Goal: Task Accomplishment & Management: Use online tool/utility

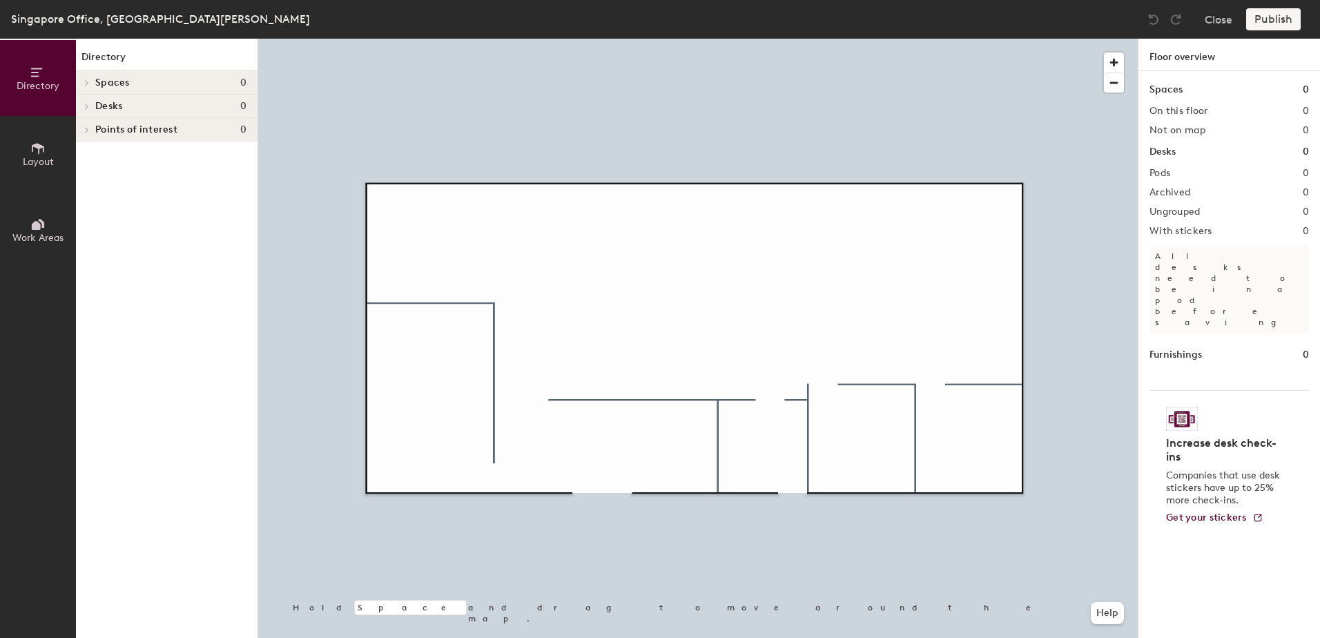
click at [86, 81] on icon at bounding box center [87, 82] width 6 height 7
click at [87, 107] on icon at bounding box center [87, 107] width 3 height 6
click at [84, 130] on icon at bounding box center [87, 129] width 6 height 7
click at [84, 129] on icon at bounding box center [84, 131] width 7 height 6
click at [84, 111] on span at bounding box center [84, 107] width 7 height 12
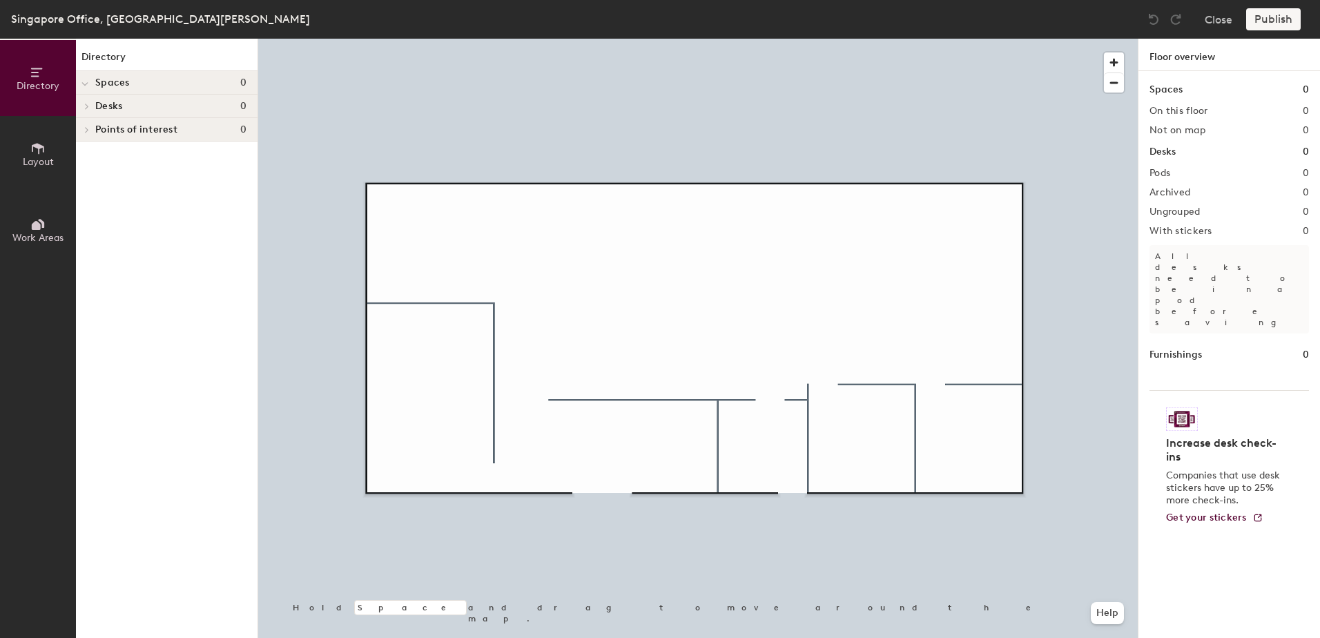
click at [85, 84] on icon at bounding box center [84, 84] width 7 height 6
click at [16, 159] on button "Layout" at bounding box center [38, 154] width 76 height 76
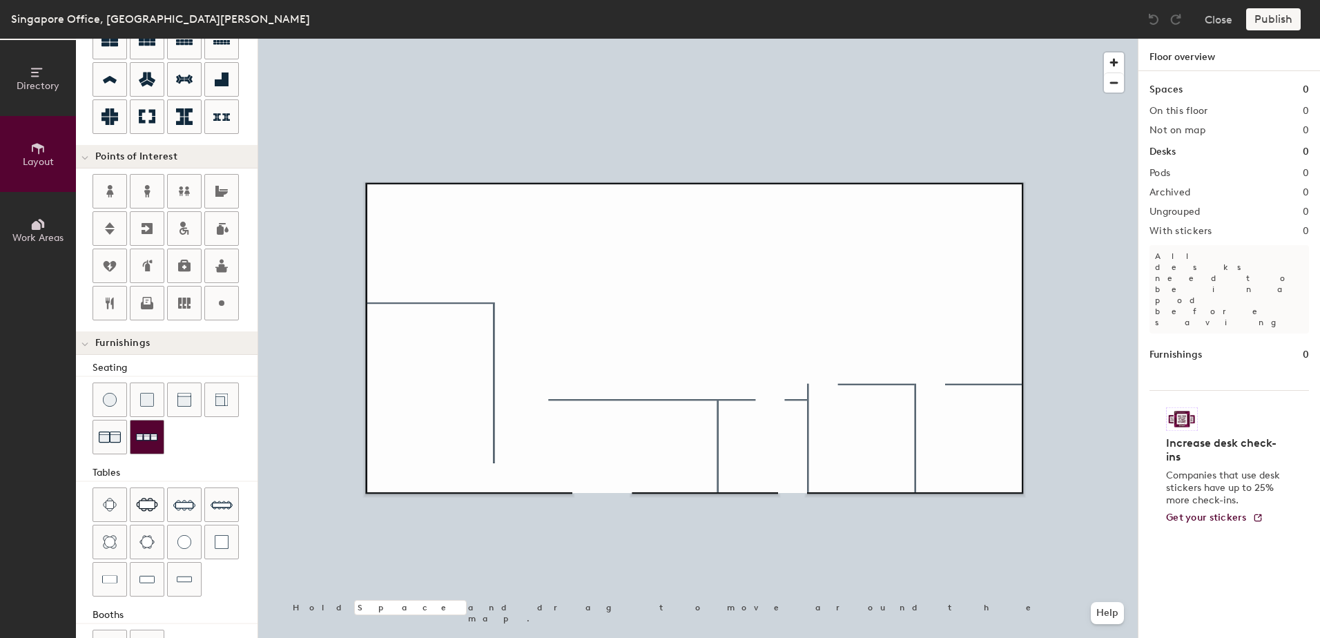
scroll to position [207, 0]
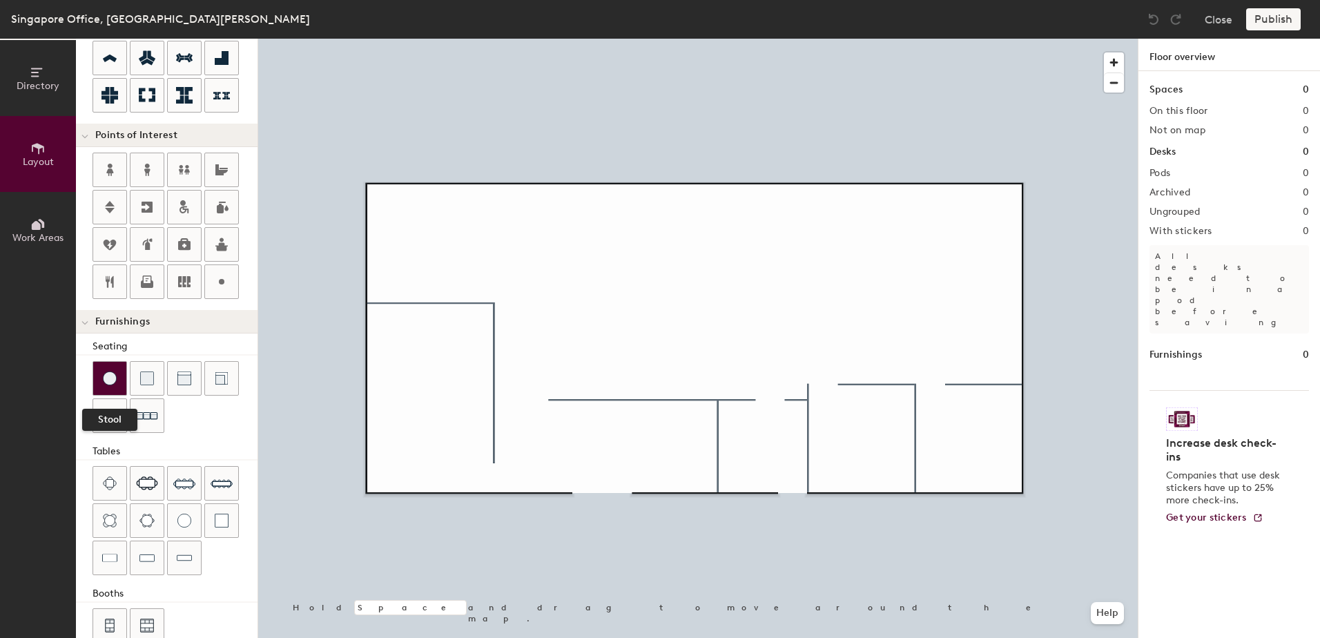
click at [113, 382] on img at bounding box center [110, 378] width 14 height 14
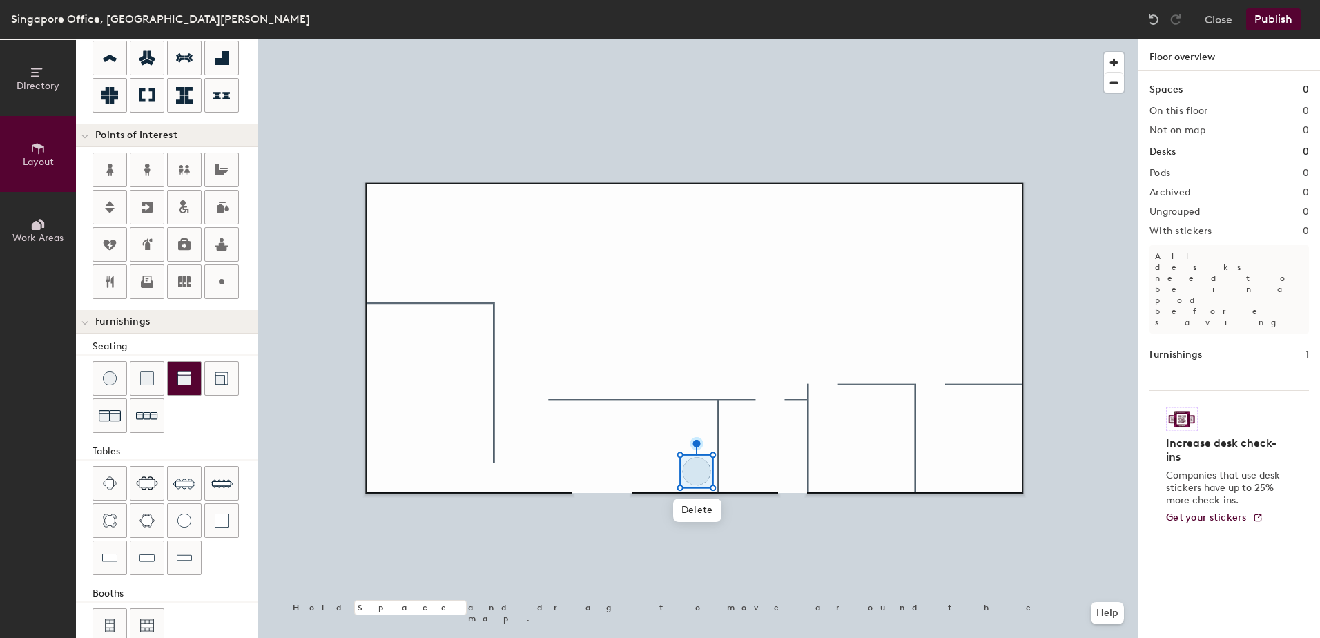
click at [196, 379] on div at bounding box center [184, 378] width 33 height 33
click at [694, 39] on div at bounding box center [697, 39] width 879 height 0
click at [197, 375] on div at bounding box center [184, 378] width 33 height 33
click at [796, 39] on div at bounding box center [697, 39] width 879 height 0
click at [766, 39] on div at bounding box center [697, 39] width 879 height 0
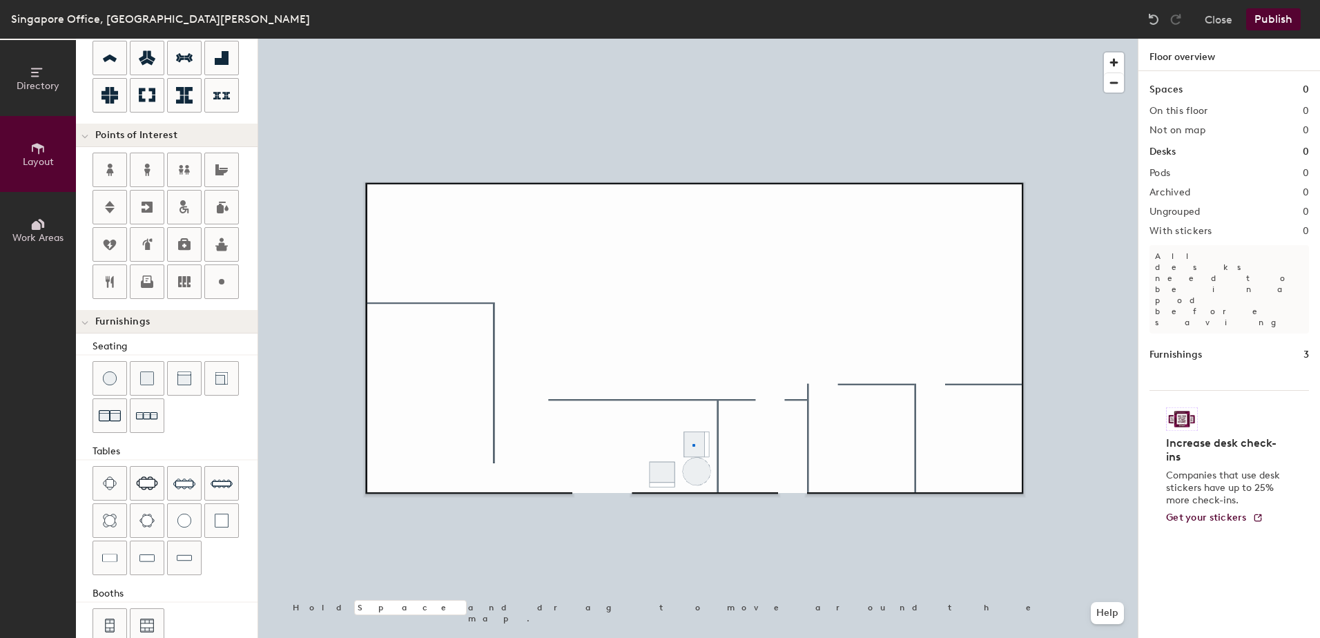
click at [692, 39] on div at bounding box center [697, 39] width 879 height 0
click at [177, 480] on img at bounding box center [184, 483] width 22 height 22
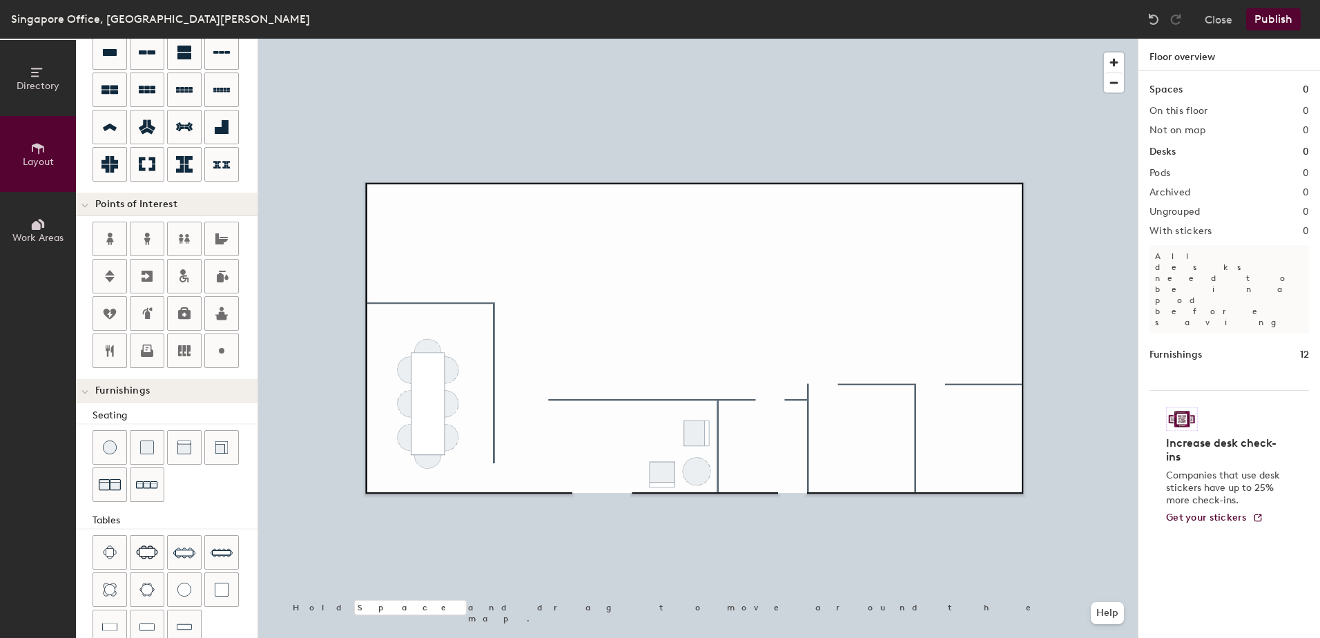
scroll to position [69, 0]
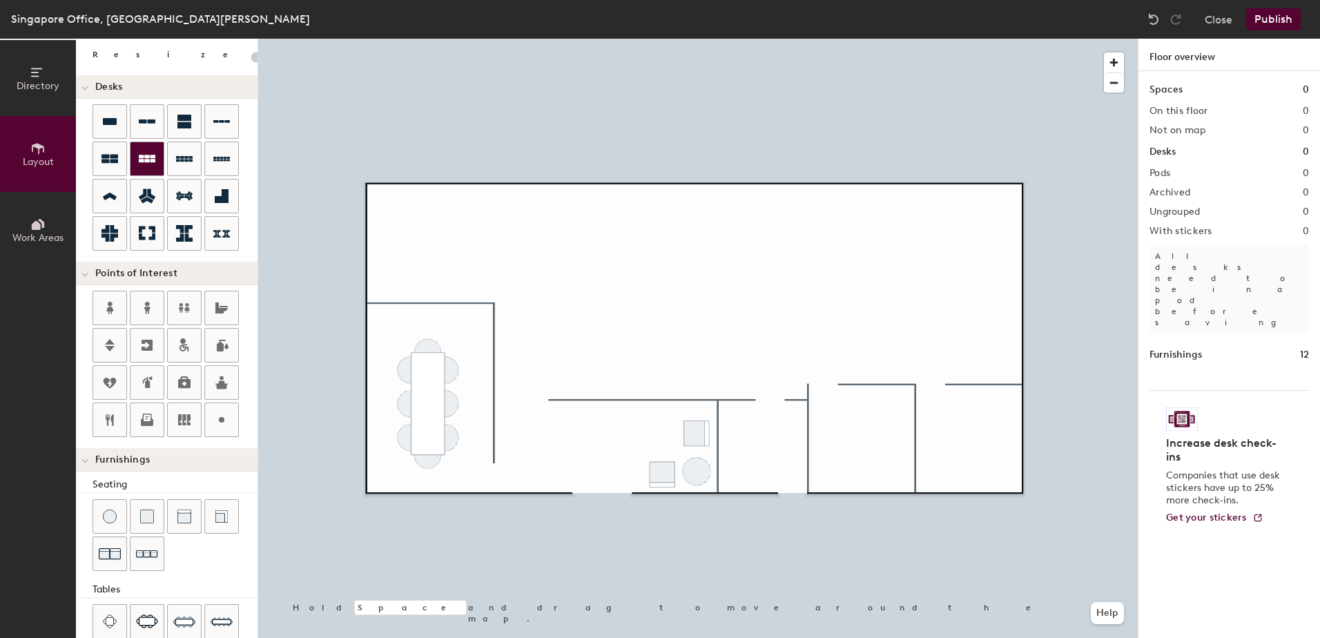
click at [150, 163] on icon at bounding box center [147, 158] width 17 height 17
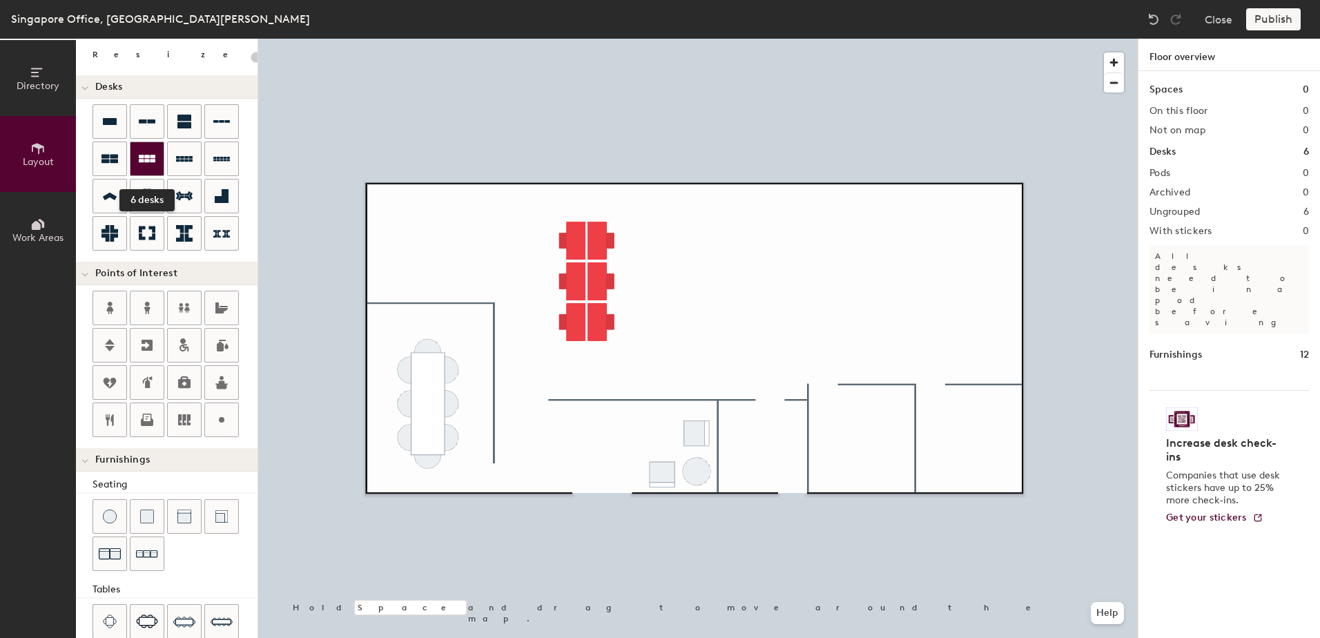
click at [144, 163] on icon at bounding box center [147, 158] width 17 height 17
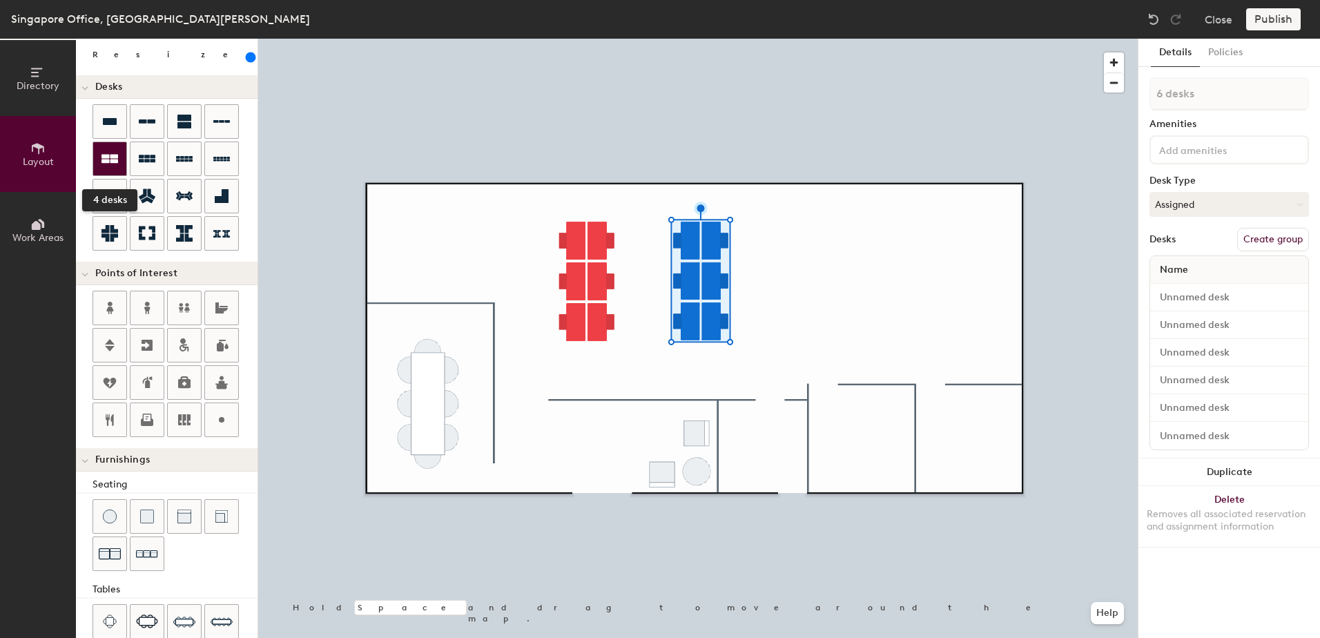
click at [121, 153] on div at bounding box center [109, 158] width 33 height 33
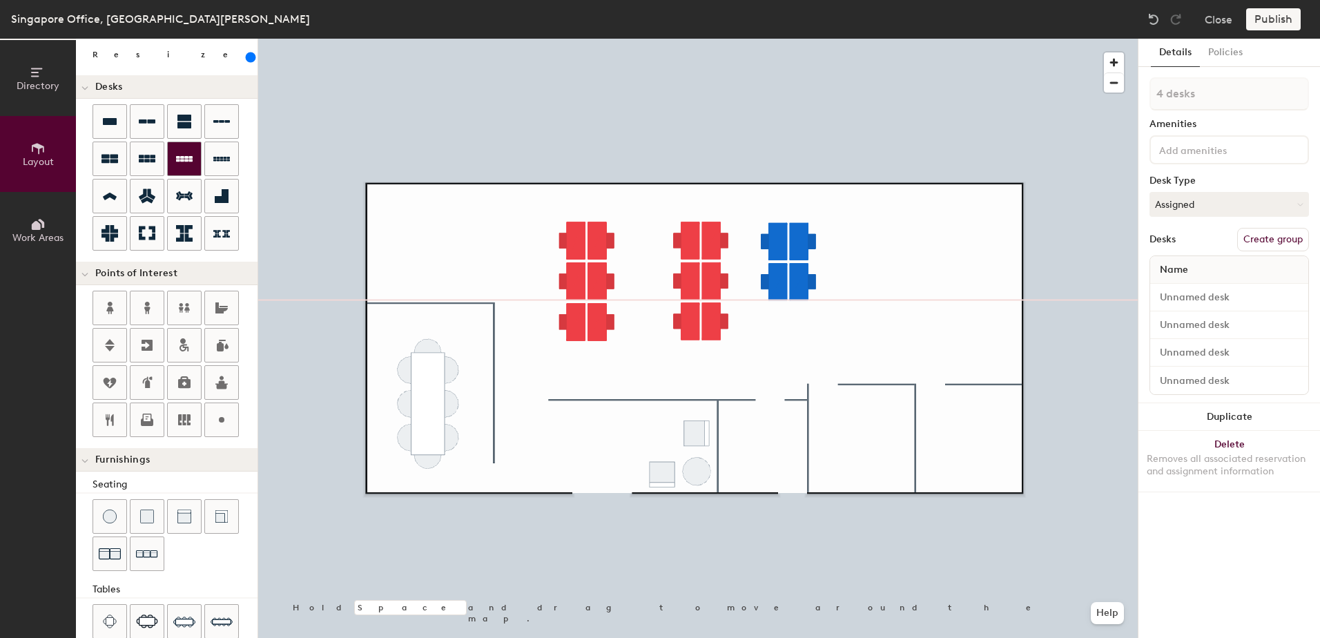
type input "300"
type input "1 desk"
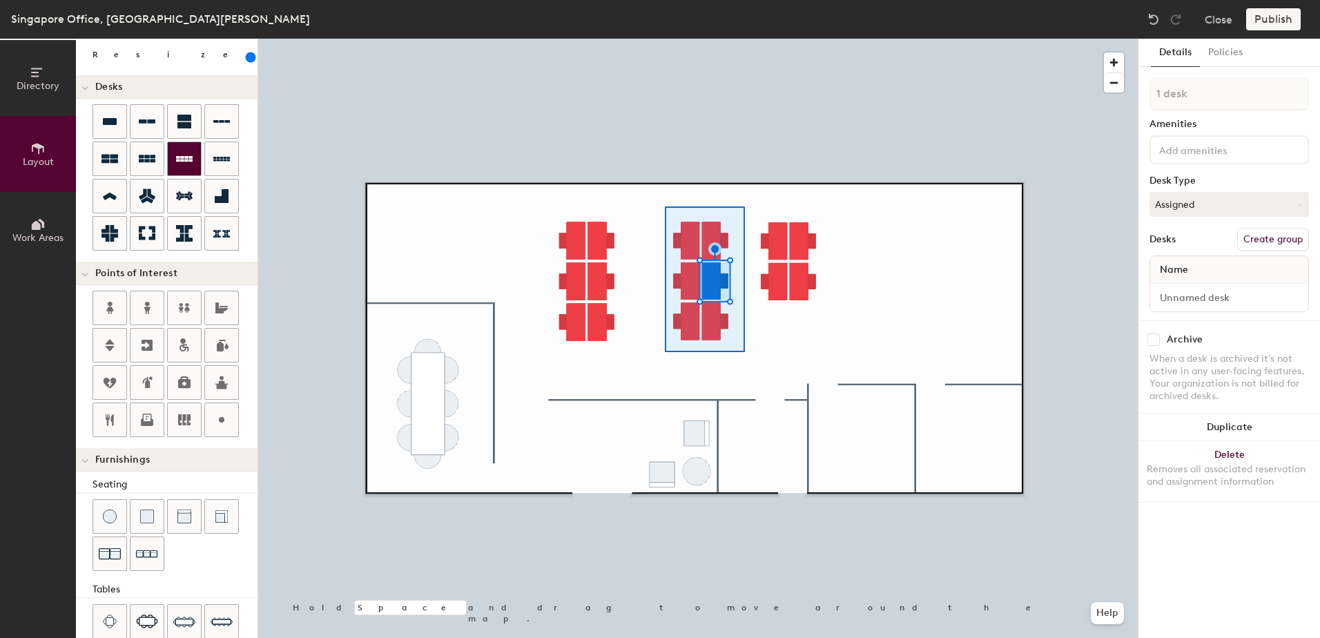
type input "300"
type input "6 desks"
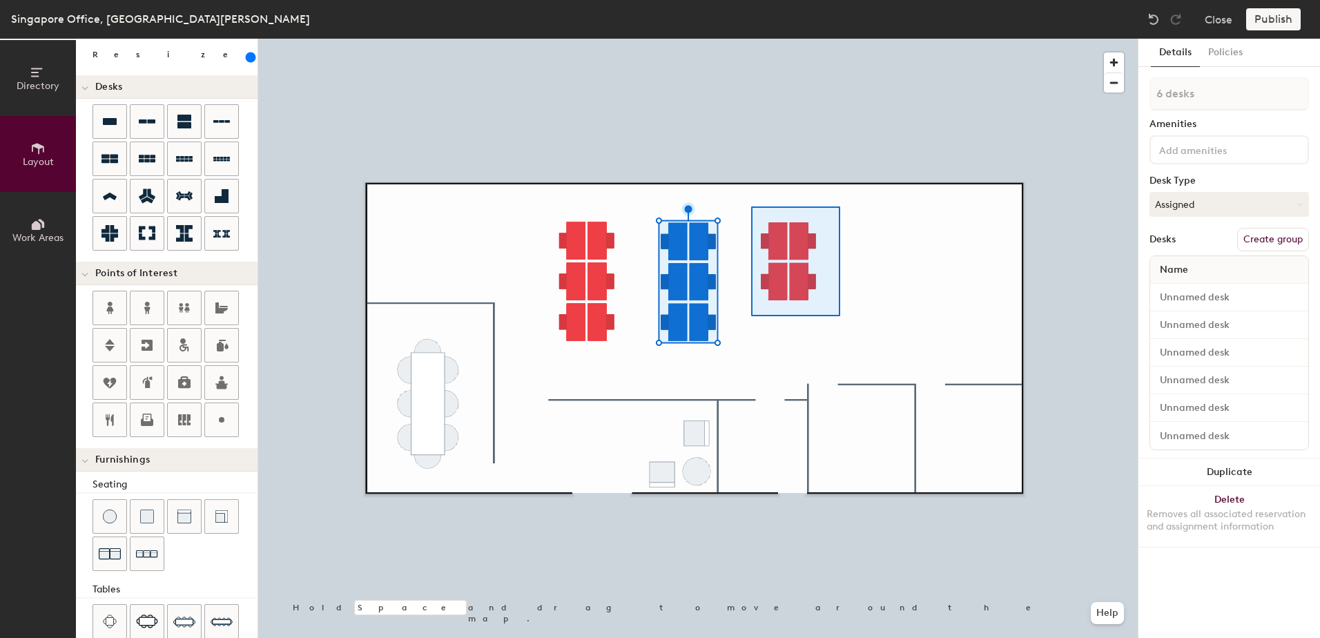
type input "300"
type input "4 desks"
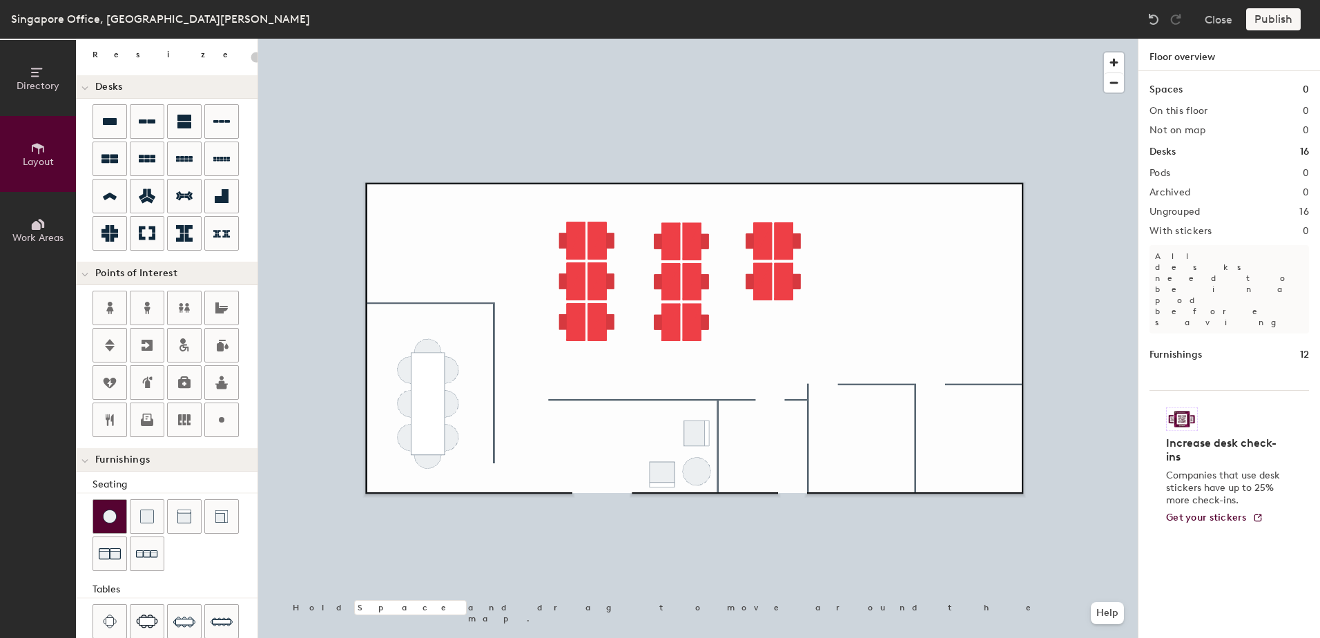
click at [108, 520] on img at bounding box center [110, 516] width 14 height 14
click at [111, 516] on img at bounding box center [110, 516] width 14 height 14
click at [106, 520] on img at bounding box center [110, 516] width 14 height 14
click at [148, 420] on icon at bounding box center [147, 419] width 17 height 17
click at [104, 516] on img at bounding box center [110, 516] width 14 height 14
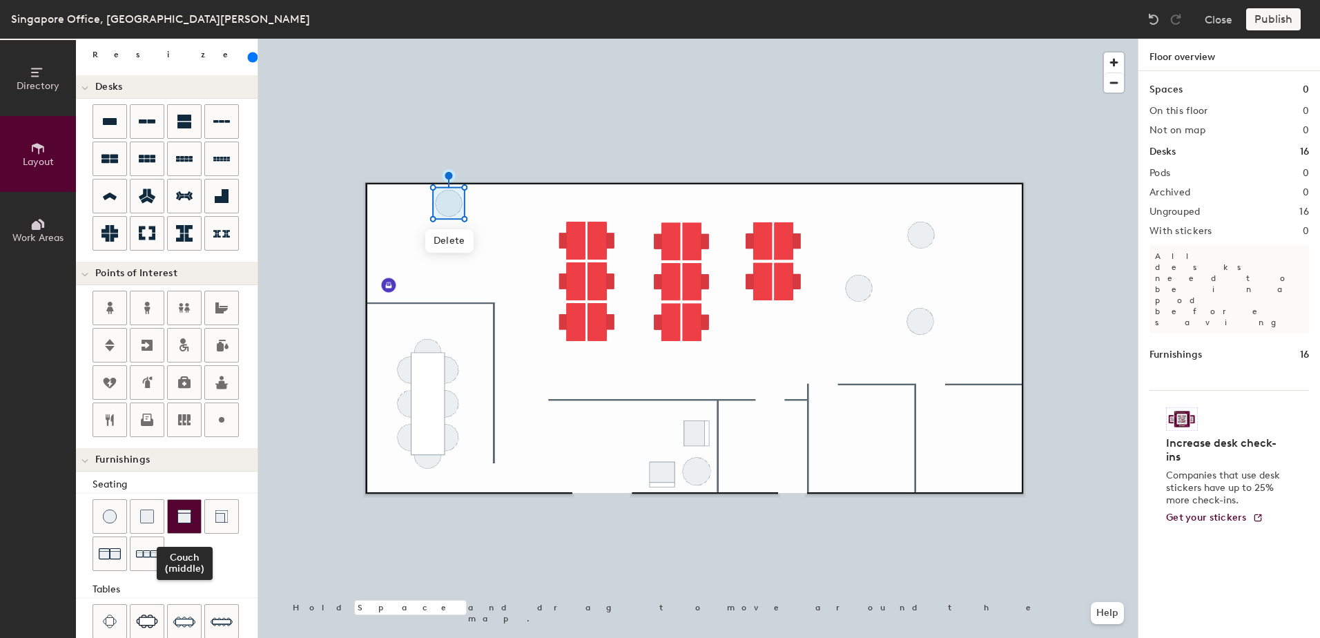
click at [182, 514] on img at bounding box center [184, 516] width 14 height 14
click at [191, 517] on div at bounding box center [184, 516] width 33 height 33
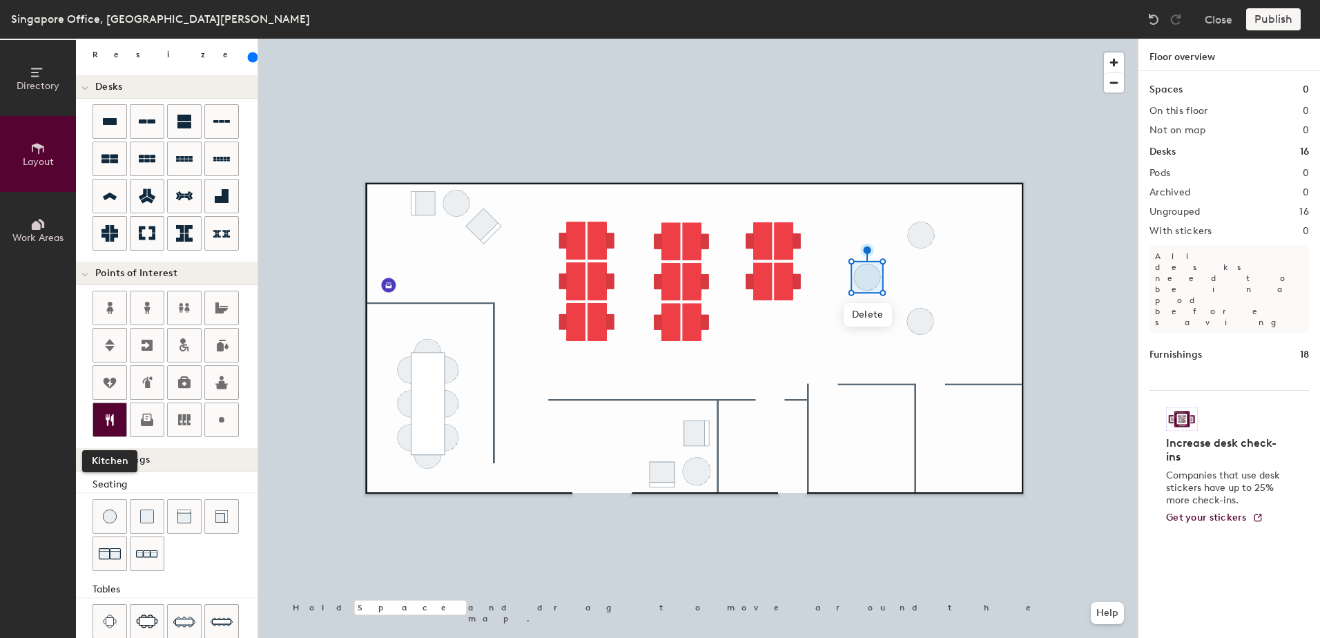
click at [118, 421] on div at bounding box center [109, 419] width 33 height 33
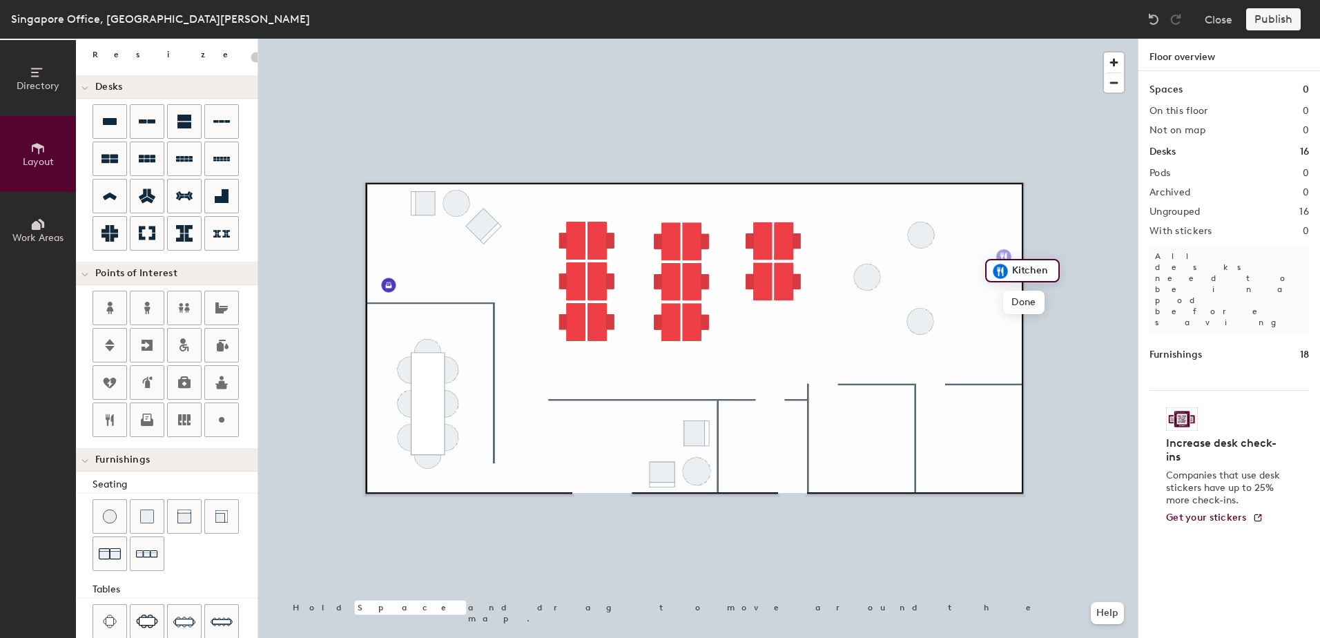
type input "20"
type input "Pantry"
click at [1030, 296] on span "Done" at bounding box center [1023, 302] width 41 height 23
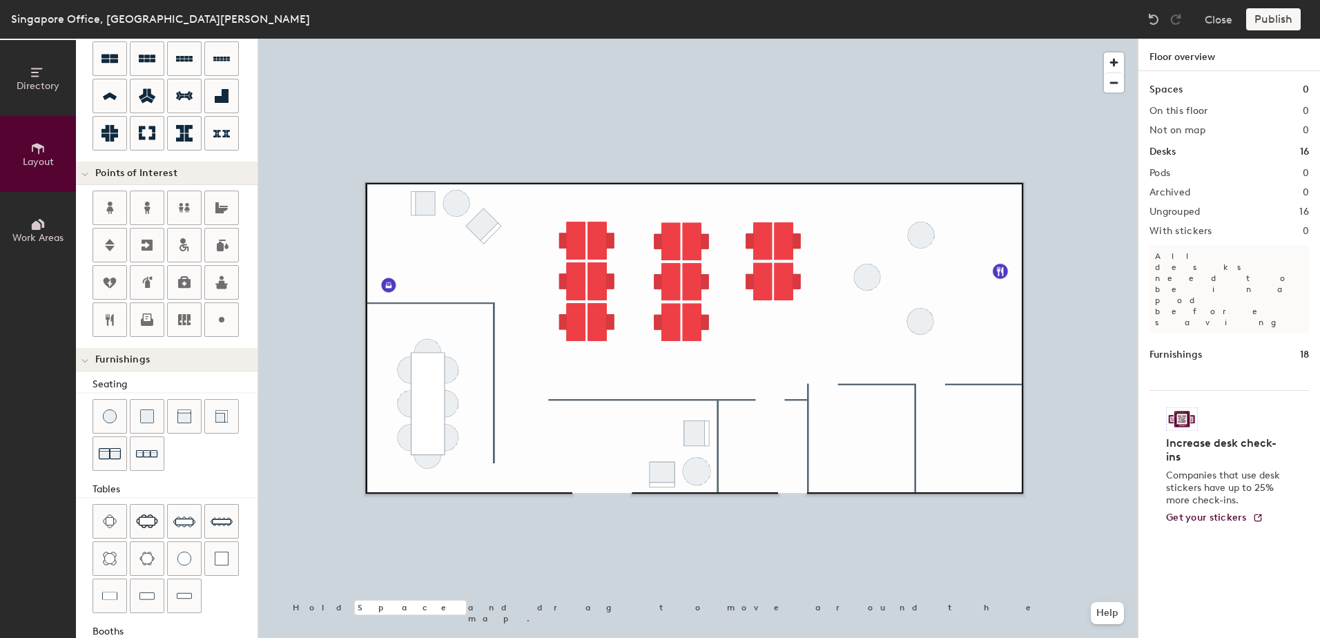
scroll to position [234, 0]
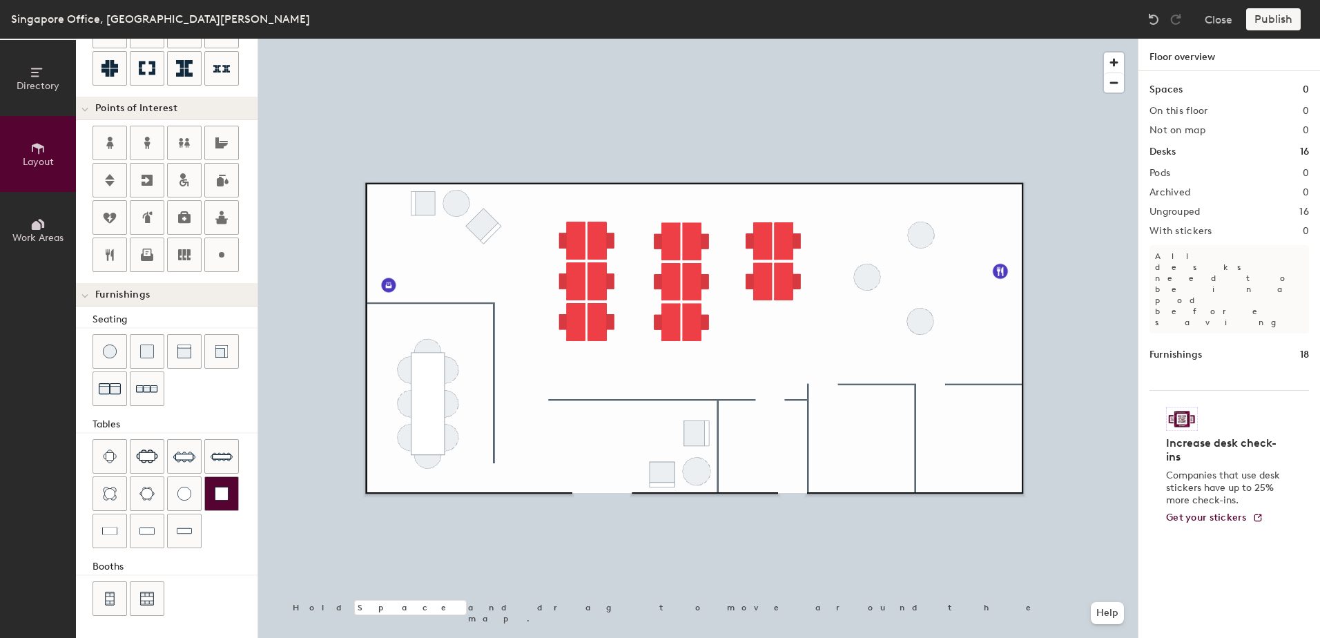
click at [221, 489] on img at bounding box center [222, 494] width 14 height 14
click at [227, 500] on img at bounding box center [222, 494] width 14 height 14
click at [216, 495] on img at bounding box center [222, 494] width 14 height 14
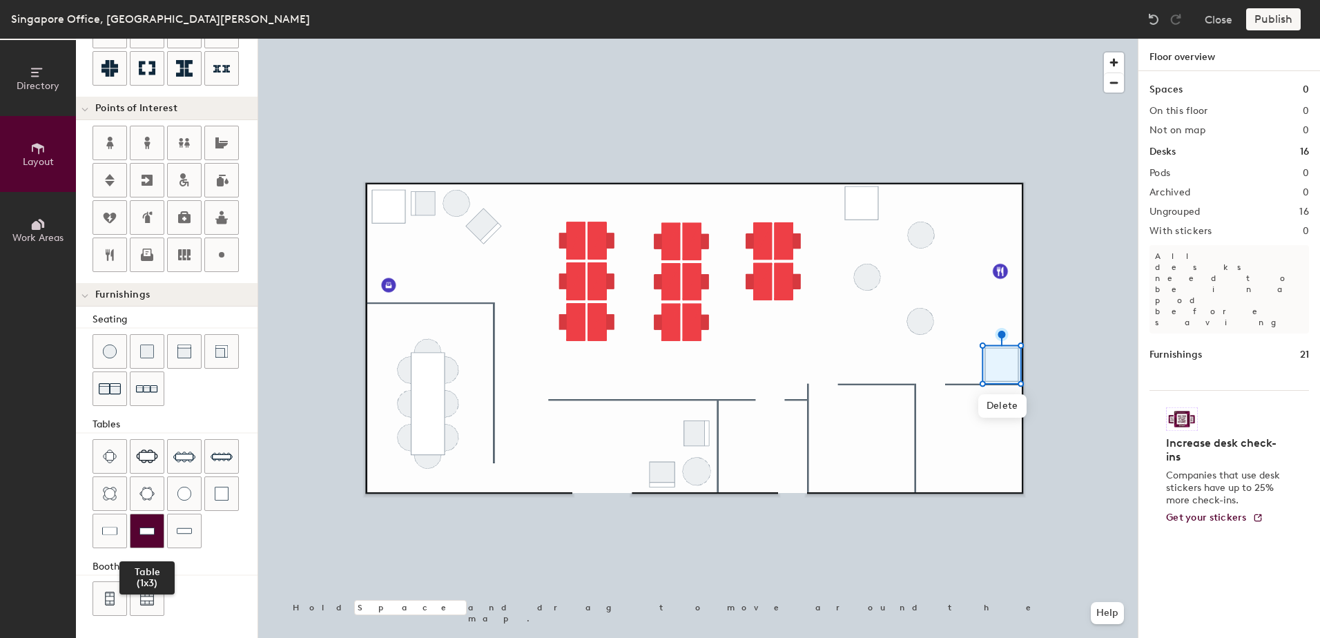
click at [151, 536] on img at bounding box center [146, 531] width 15 height 14
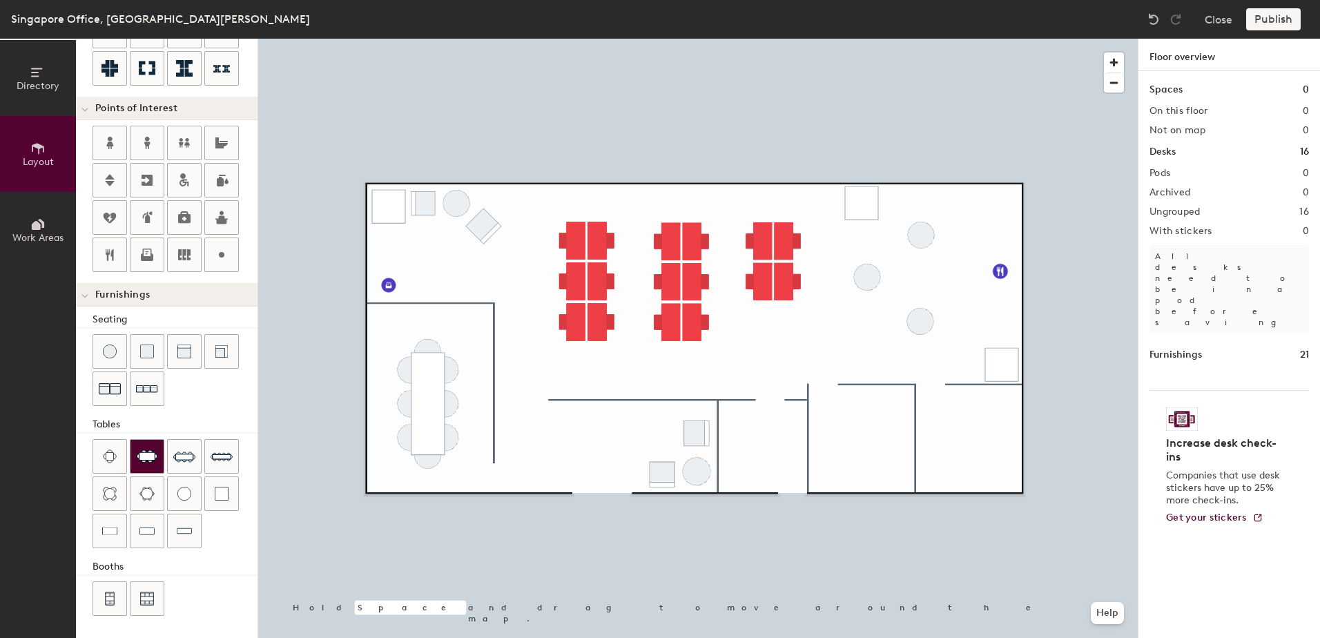
drag, startPoint x: 142, startPoint y: 455, endPoint x: 152, endPoint y: 454, distance: 9.7
click at [152, 454] on img at bounding box center [147, 456] width 22 height 14
click at [1005, 467] on span "Delete" at bounding box center [990, 467] width 48 height 23
click at [850, 39] on div at bounding box center [697, 39] width 879 height 0
click at [144, 453] on img at bounding box center [147, 456] width 22 height 14
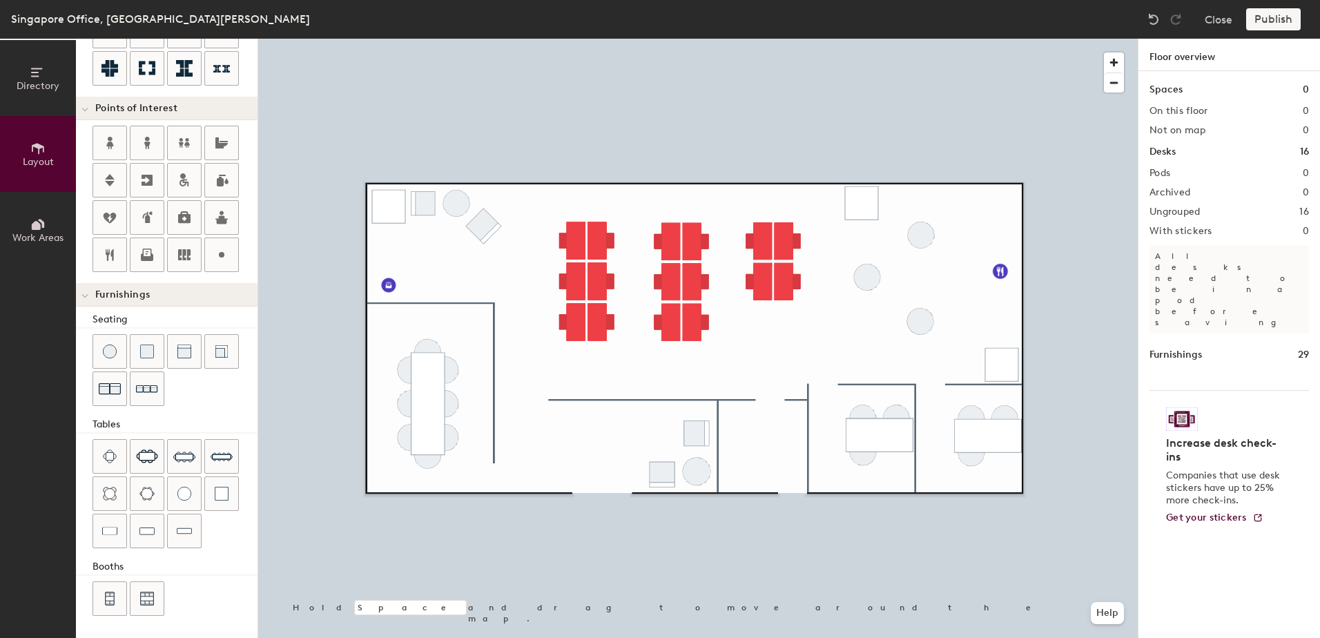
type input "20"
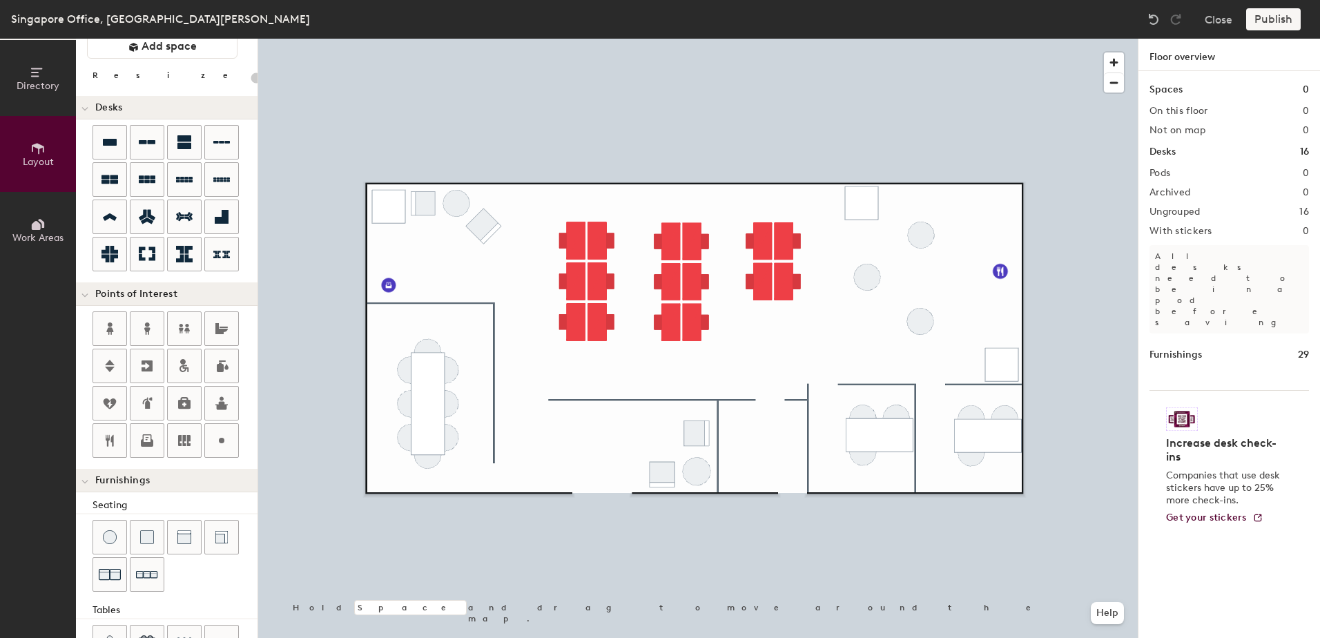
scroll to position [27, 0]
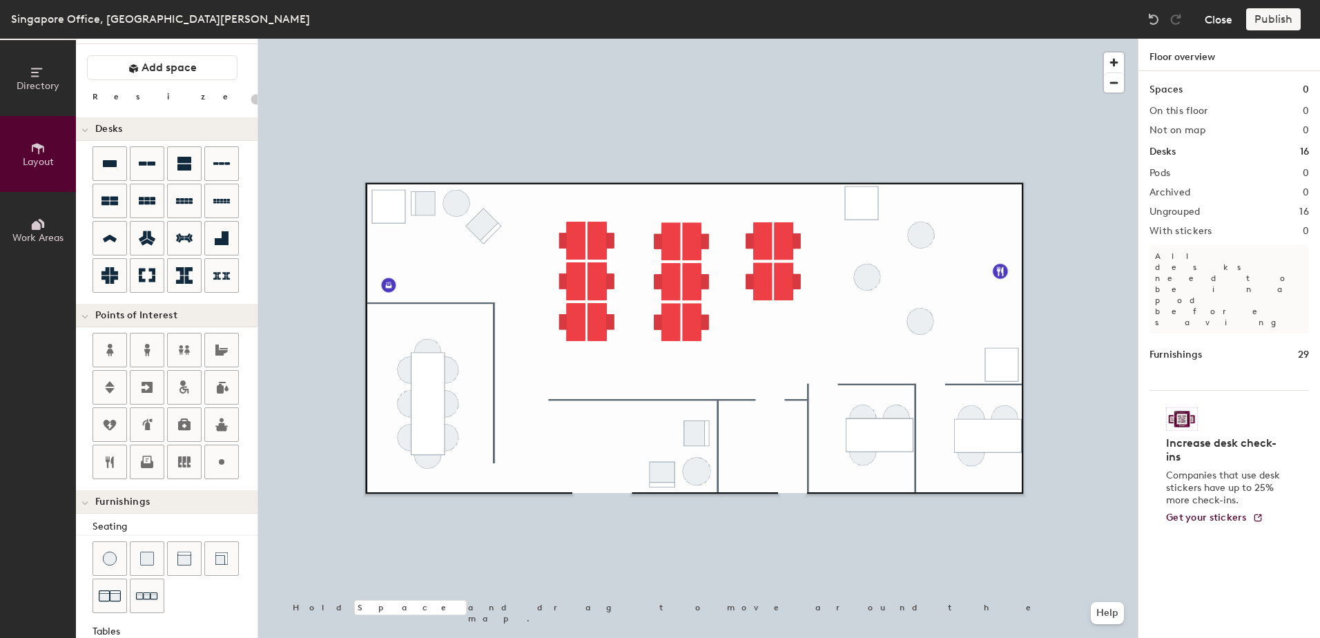
click at [1211, 19] on button "Close" at bounding box center [1218, 19] width 28 height 22
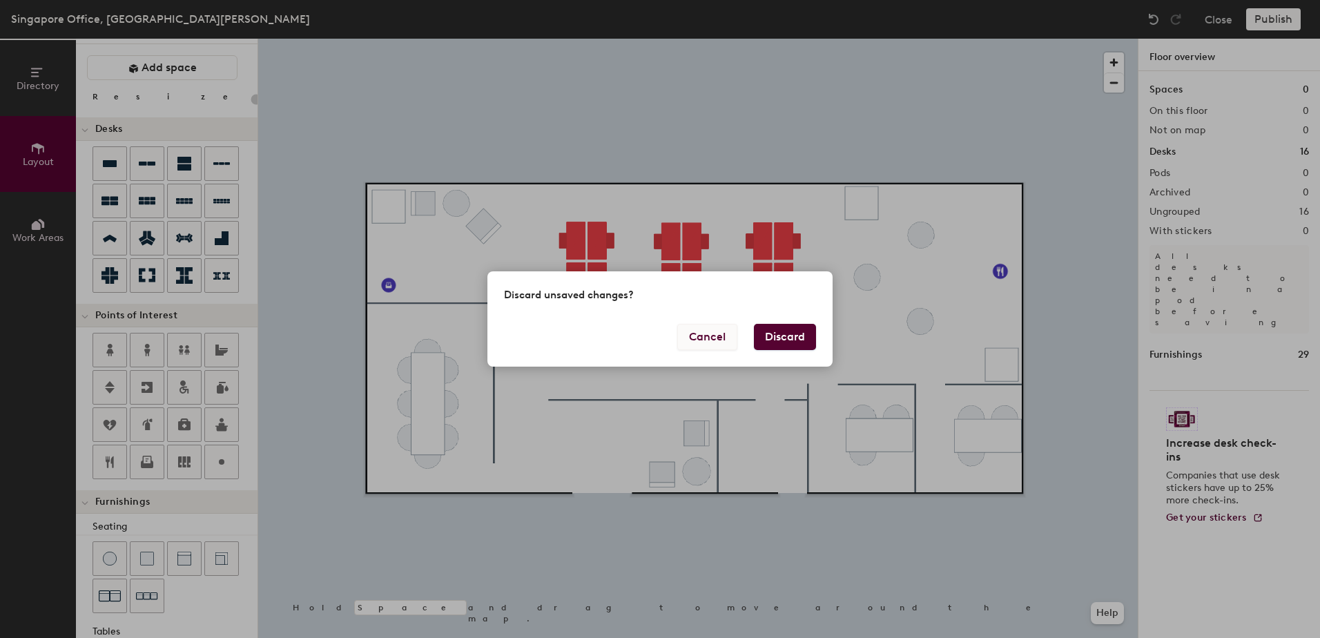
click at [699, 344] on button "Cancel" at bounding box center [707, 337] width 60 height 26
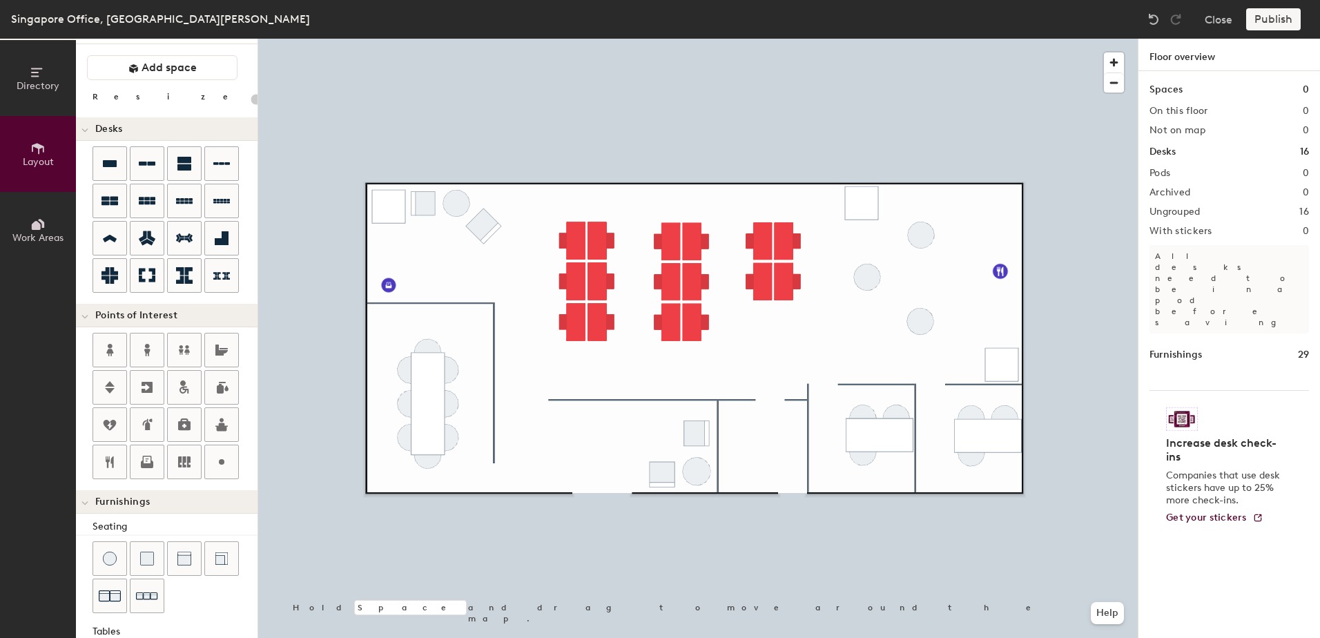
click at [30, 232] on span "Work Areas" at bounding box center [37, 238] width 51 height 12
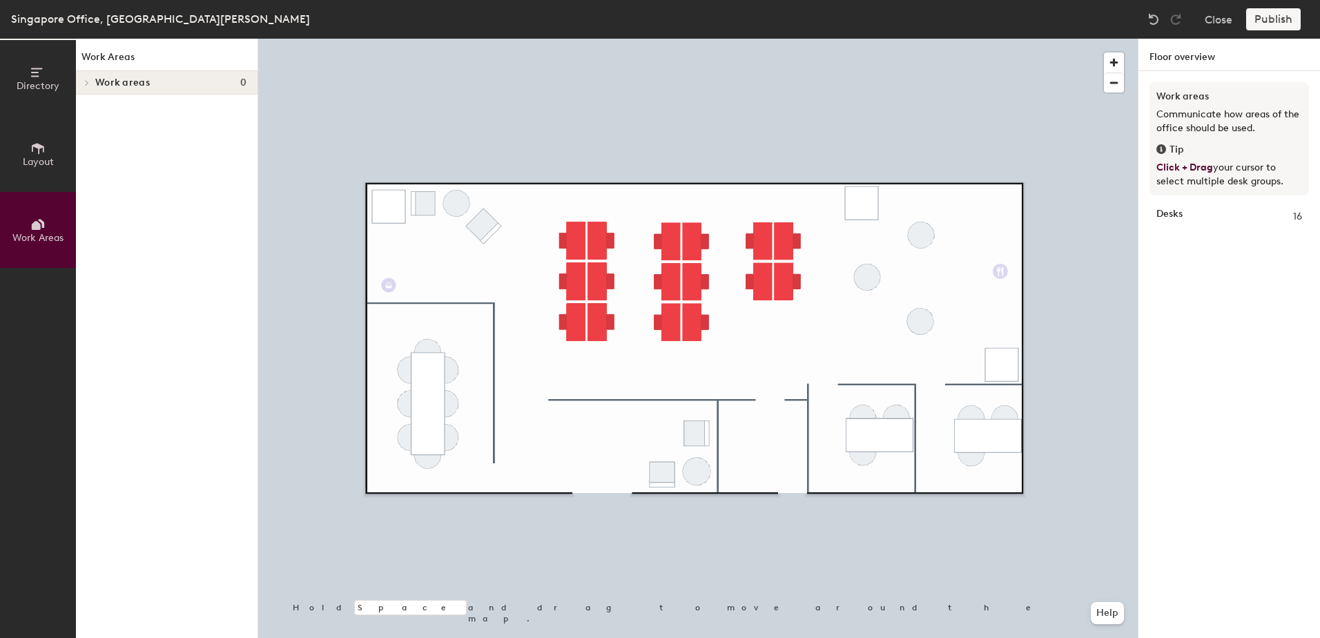
click at [37, 166] on span "Layout" at bounding box center [38, 162] width 31 height 12
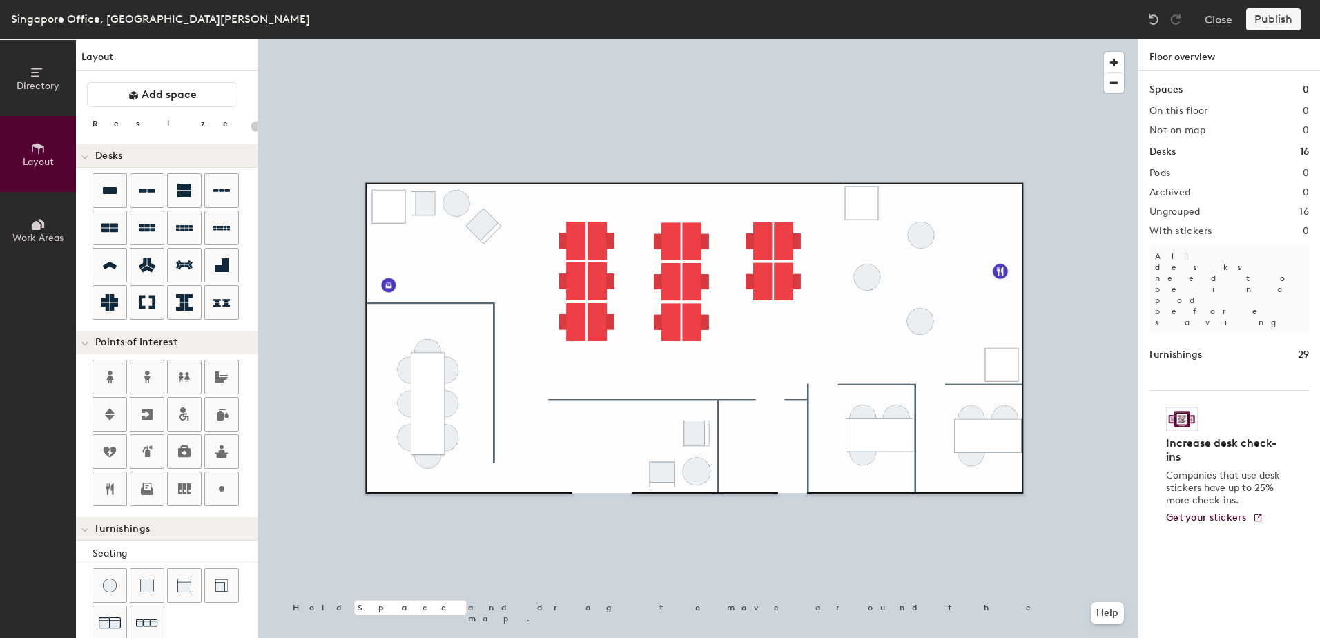
click at [35, 213] on button "Work Areas" at bounding box center [38, 230] width 76 height 76
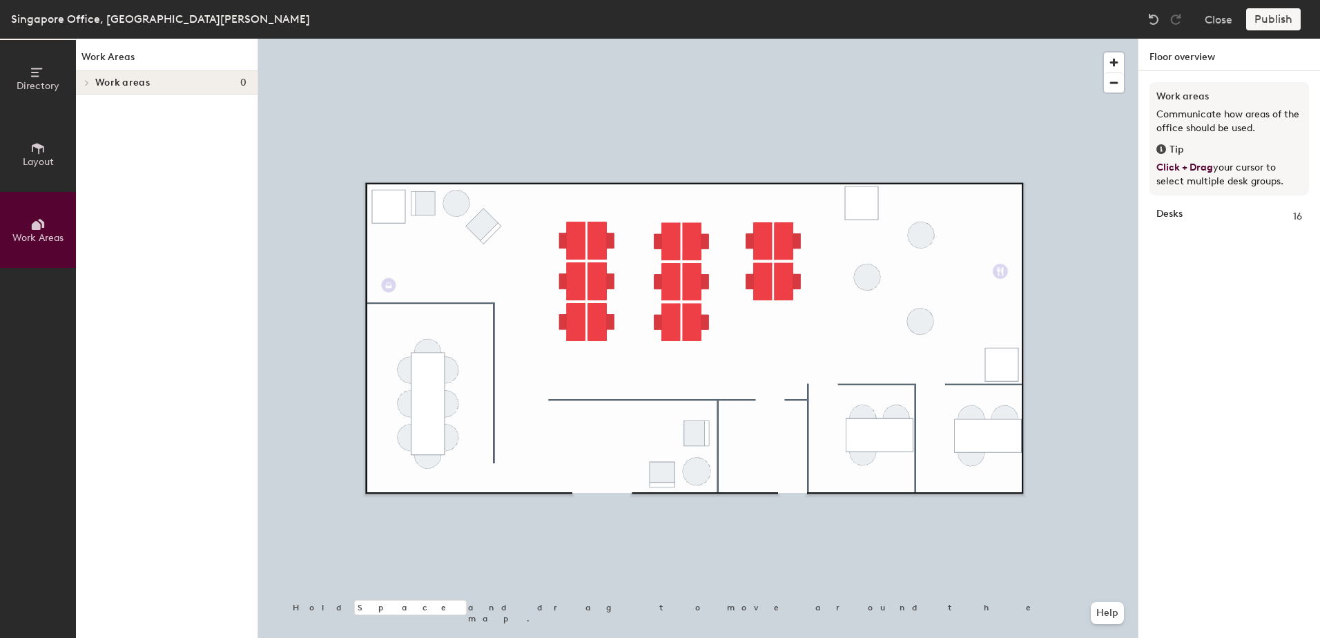
click at [87, 77] on div at bounding box center [85, 82] width 18 height 23
click at [88, 82] on icon at bounding box center [84, 84] width 7 height 6
click at [30, 84] on span "Directory" at bounding box center [38, 86] width 43 height 12
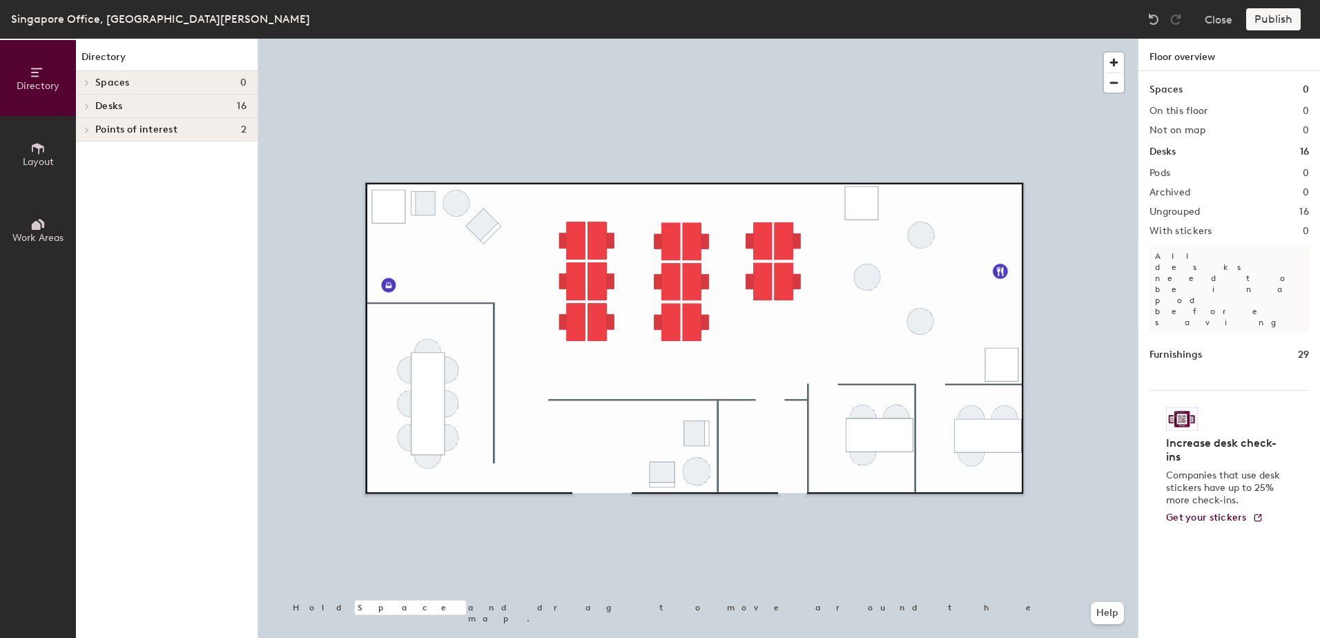
click at [89, 84] on icon at bounding box center [87, 82] width 6 height 7
click at [89, 84] on div at bounding box center [85, 82] width 18 height 23
click at [90, 133] on span at bounding box center [86, 129] width 12 height 7
click at [89, 130] on div at bounding box center [85, 129] width 18 height 23
click at [84, 106] on icon at bounding box center [87, 106] width 6 height 7
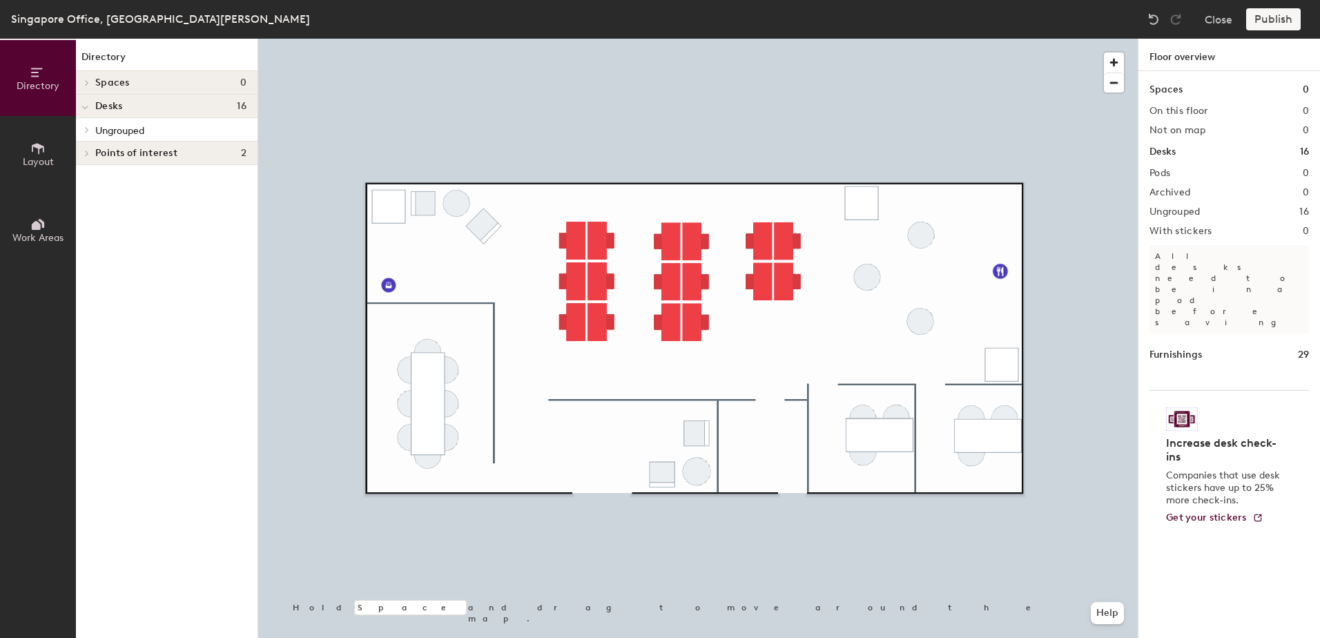
click at [88, 130] on icon at bounding box center [87, 129] width 6 height 7
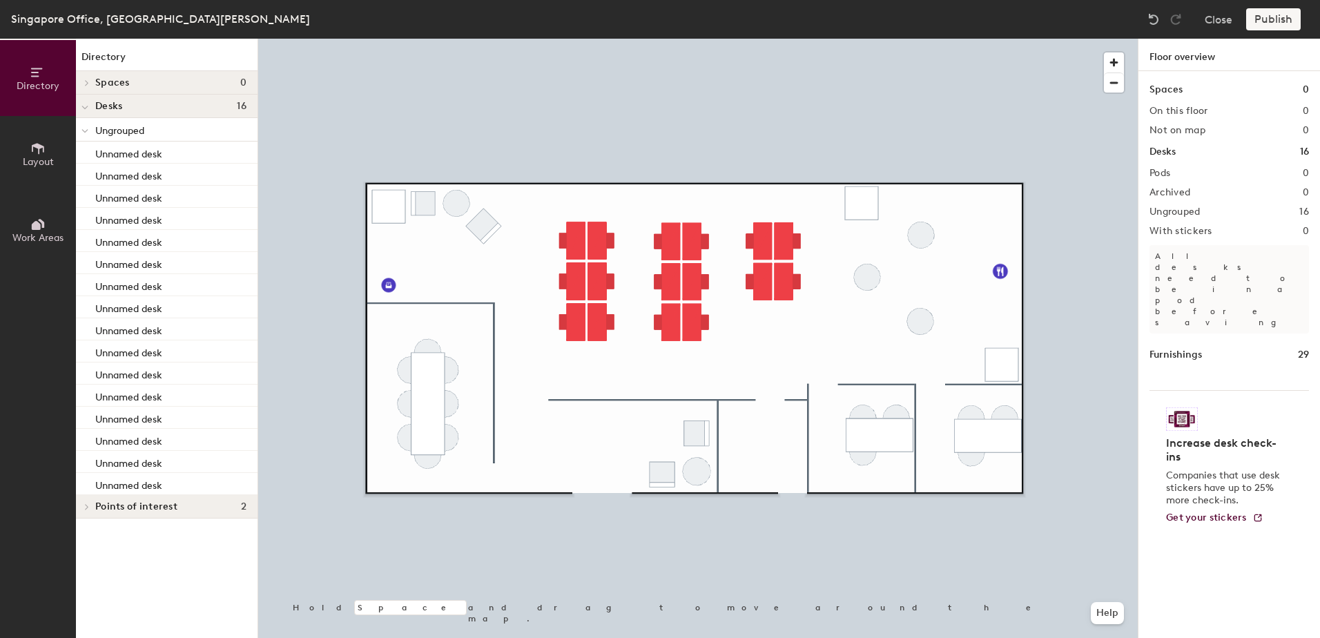
click at [88, 130] on div at bounding box center [85, 129] width 18 height 23
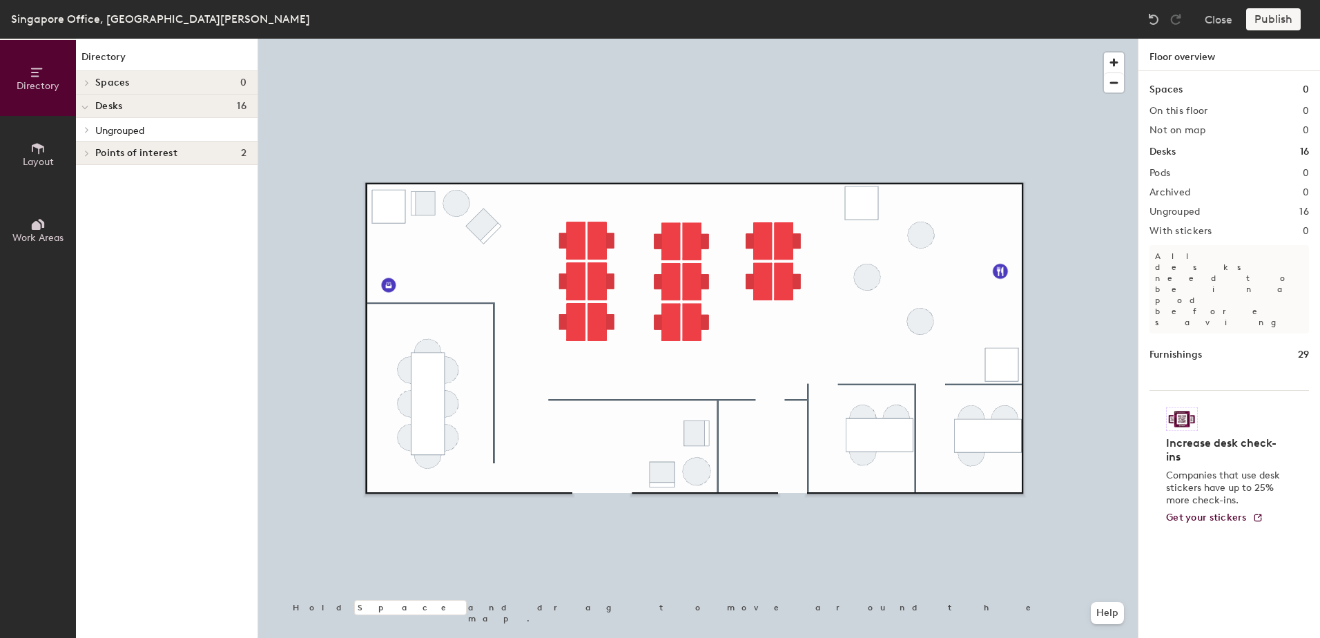
click at [88, 109] on div at bounding box center [85, 106] width 18 height 23
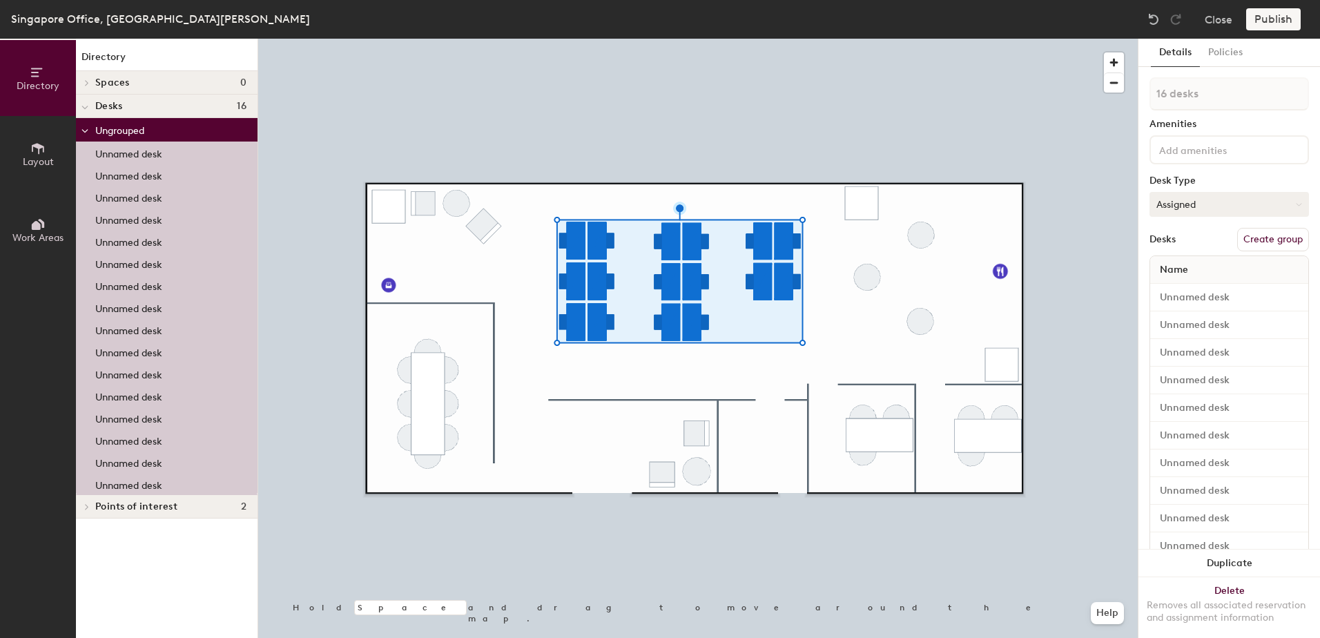
click at [1293, 206] on button "Assigned" at bounding box center [1228, 204] width 159 height 25
click at [1209, 288] on div "Hoteled" at bounding box center [1219, 288] width 138 height 21
click at [1206, 295] on input at bounding box center [1229, 297] width 153 height 19
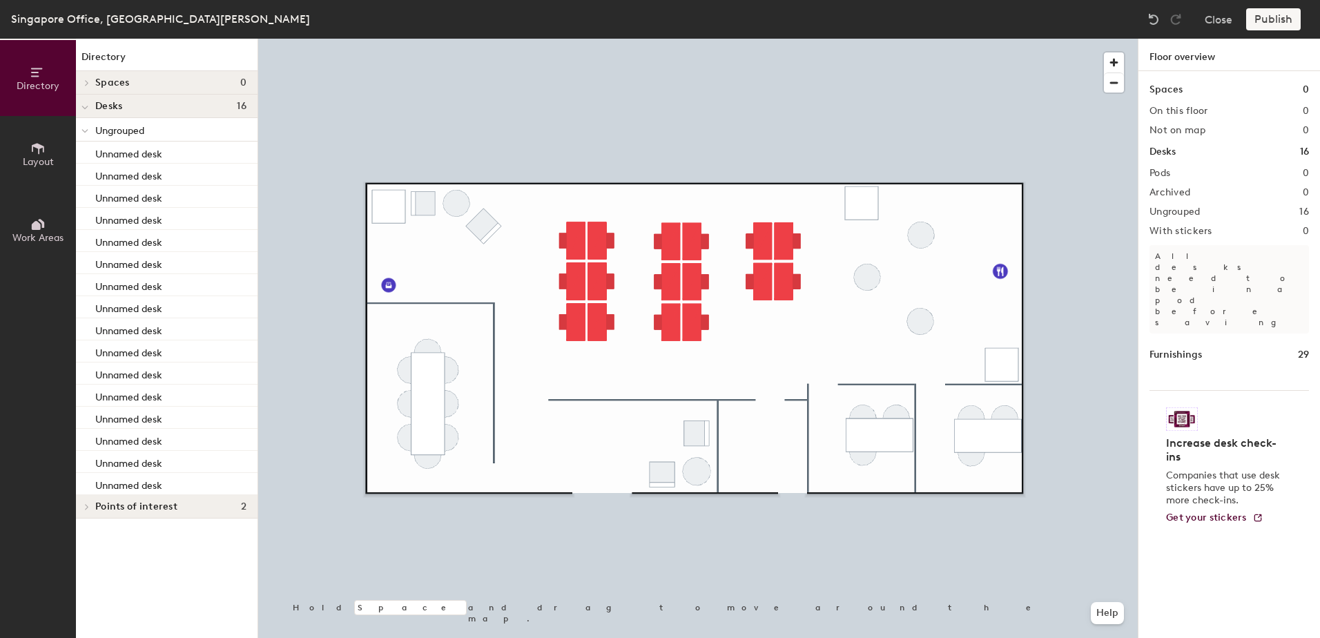
click at [920, 39] on div at bounding box center [697, 39] width 879 height 0
click at [872, 39] on div at bounding box center [697, 39] width 879 height 0
click at [965, 39] on div at bounding box center [697, 39] width 879 height 0
click at [59, 145] on button "Layout" at bounding box center [38, 154] width 76 height 76
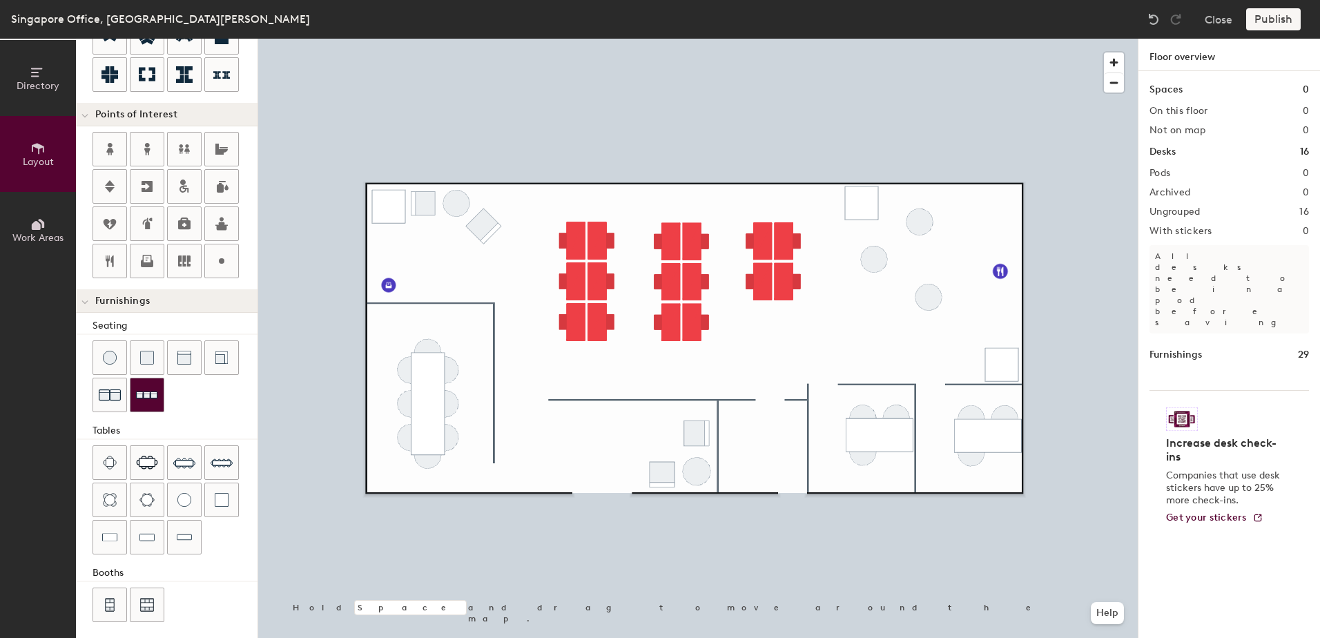
scroll to position [234, 0]
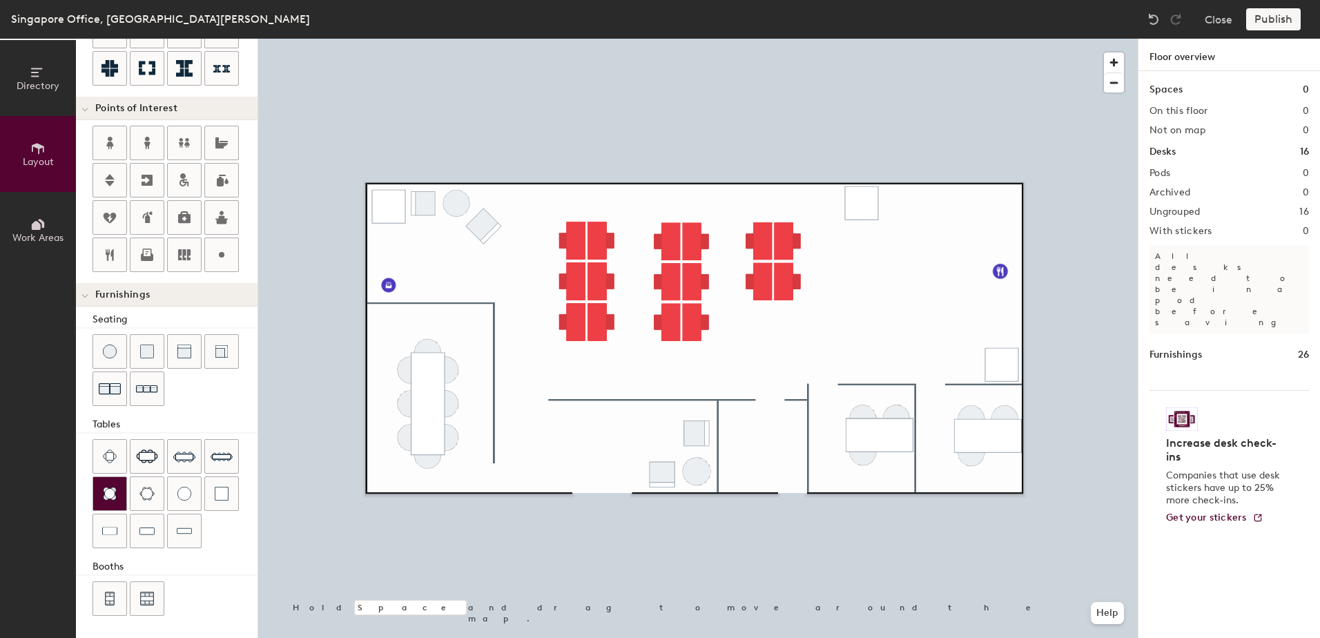
click at [115, 498] on img at bounding box center [110, 494] width 14 height 14
click at [104, 495] on img at bounding box center [110, 494] width 14 height 14
drag, startPoint x: 108, startPoint y: 499, endPoint x: 255, endPoint y: 470, distance: 149.8
click at [109, 498] on img at bounding box center [110, 494] width 14 height 14
type input "20"
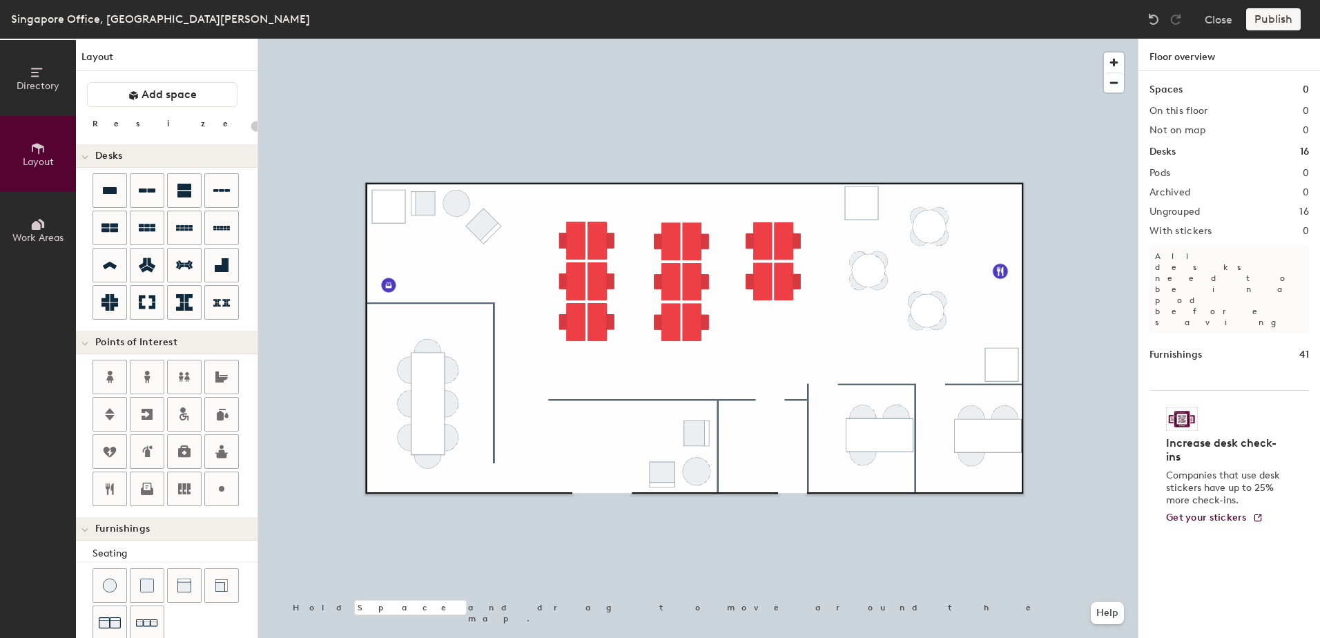
scroll to position [234, 0]
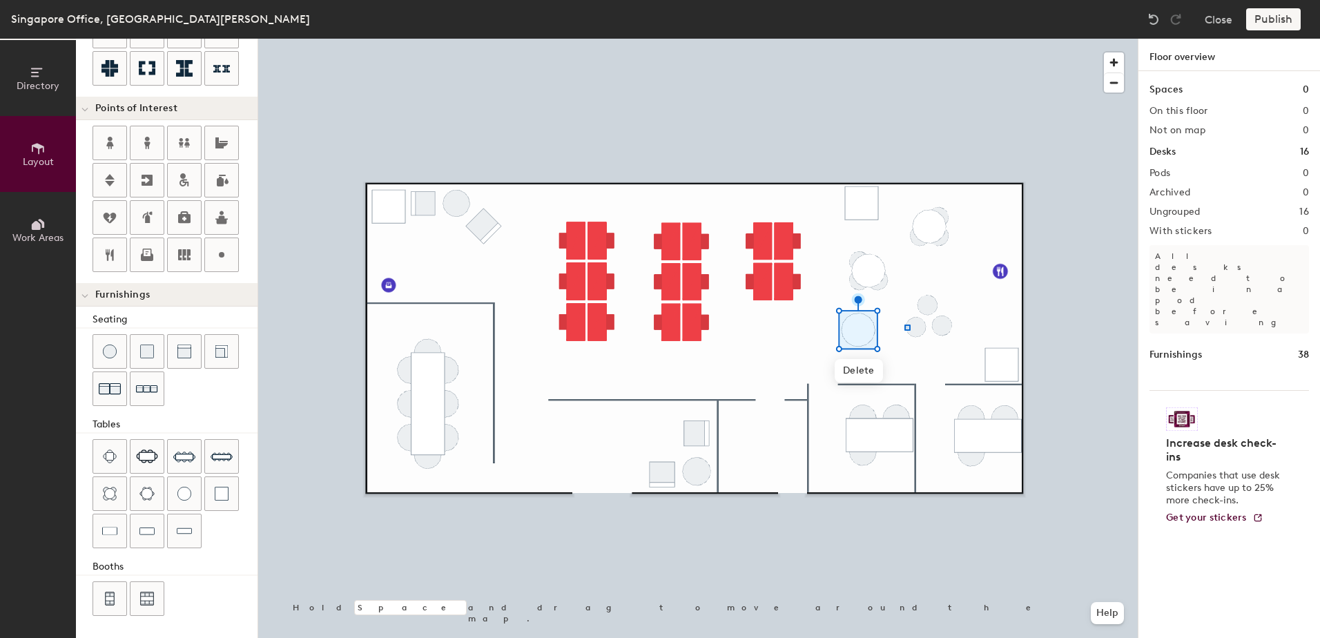
click at [904, 39] on div at bounding box center [697, 39] width 879 height 0
click at [974, 39] on div at bounding box center [697, 39] width 879 height 0
click at [935, 351] on span "Delete" at bounding box center [930, 355] width 48 height 23
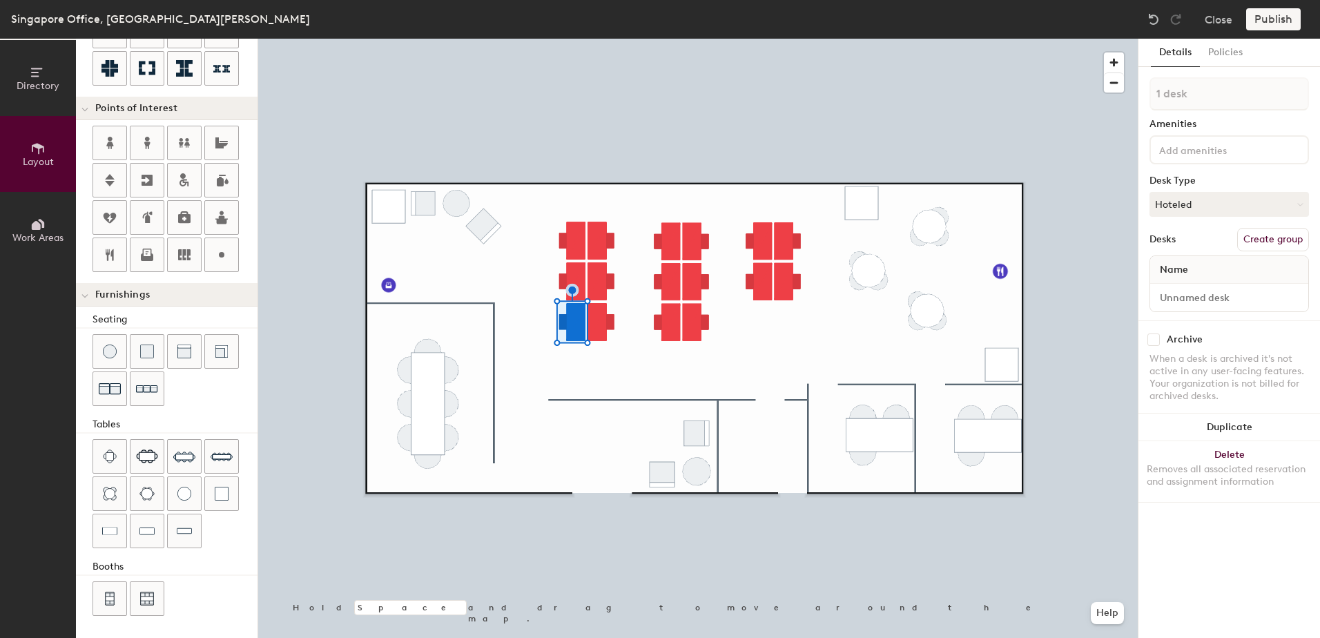
type input "300"
click at [51, 79] on button "Directory" at bounding box center [38, 78] width 76 height 76
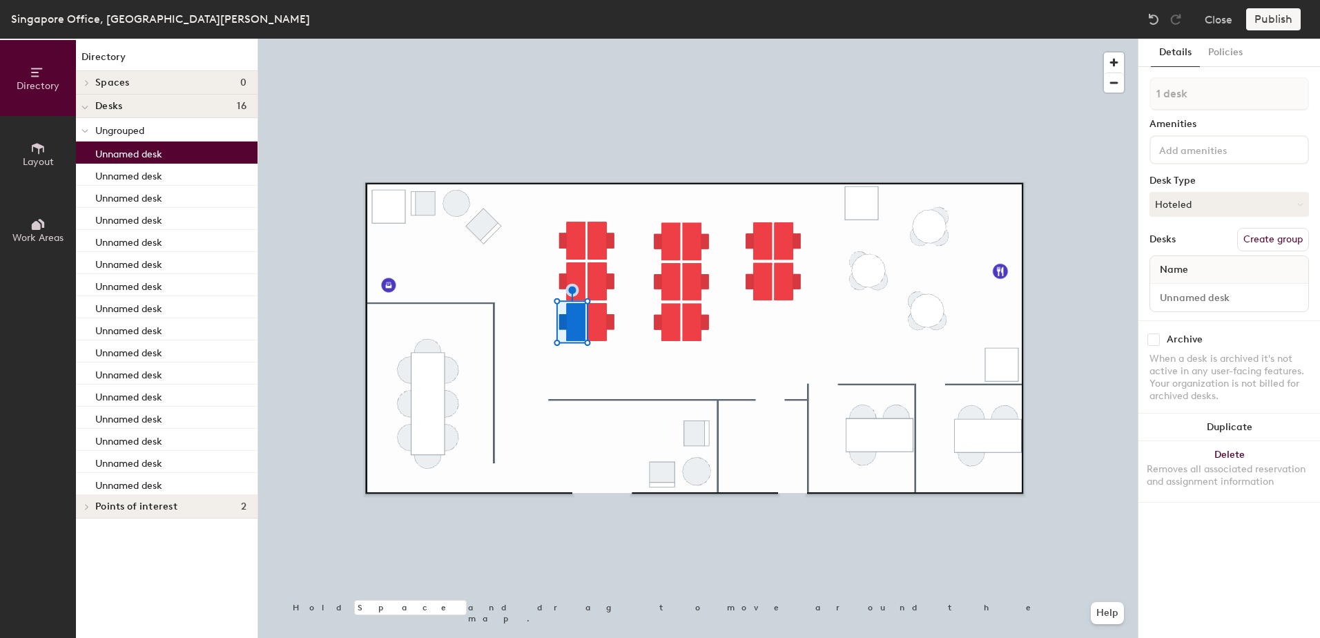
scroll to position [0, 0]
click at [139, 148] on p "Unnamed desk" at bounding box center [128, 152] width 67 height 16
click at [1212, 301] on input at bounding box center [1229, 297] width 153 height 19
click at [1259, 300] on input at bounding box center [1229, 297] width 153 height 19
click at [1044, 303] on div "Directory Layout Work Areas Directory Spaces 0 Desks 16 Ungrouped Table 1 Unnam…" at bounding box center [660, 338] width 1320 height 599
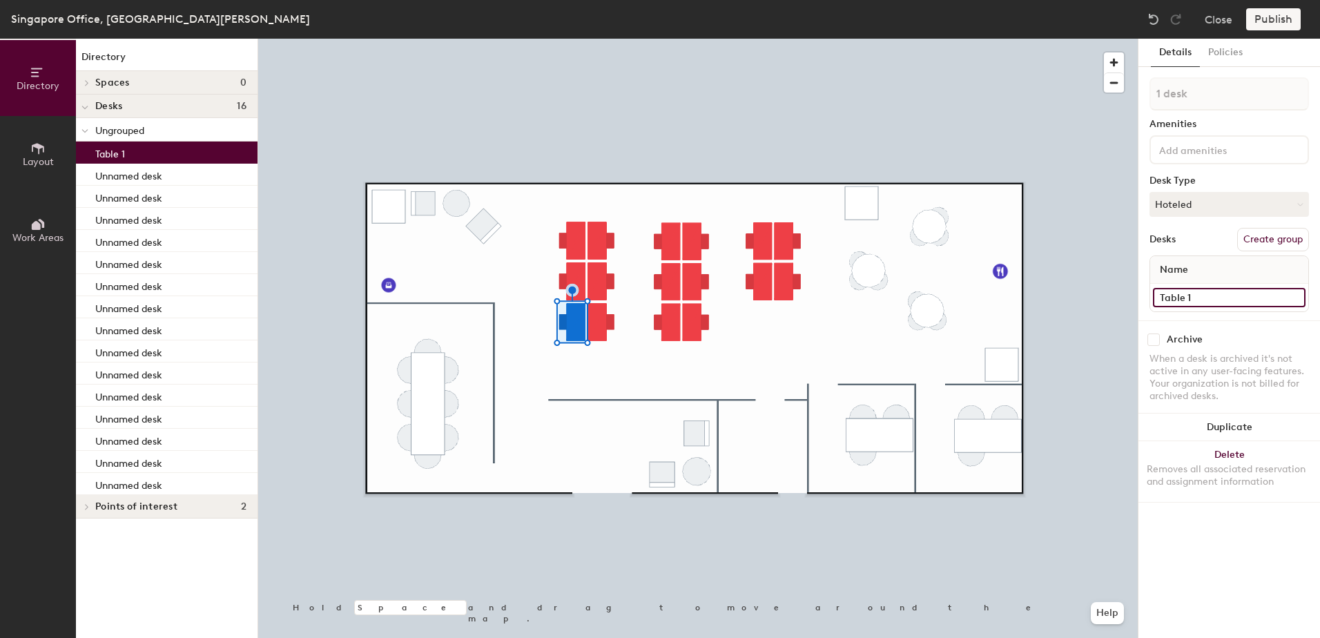
type input "Table 1"
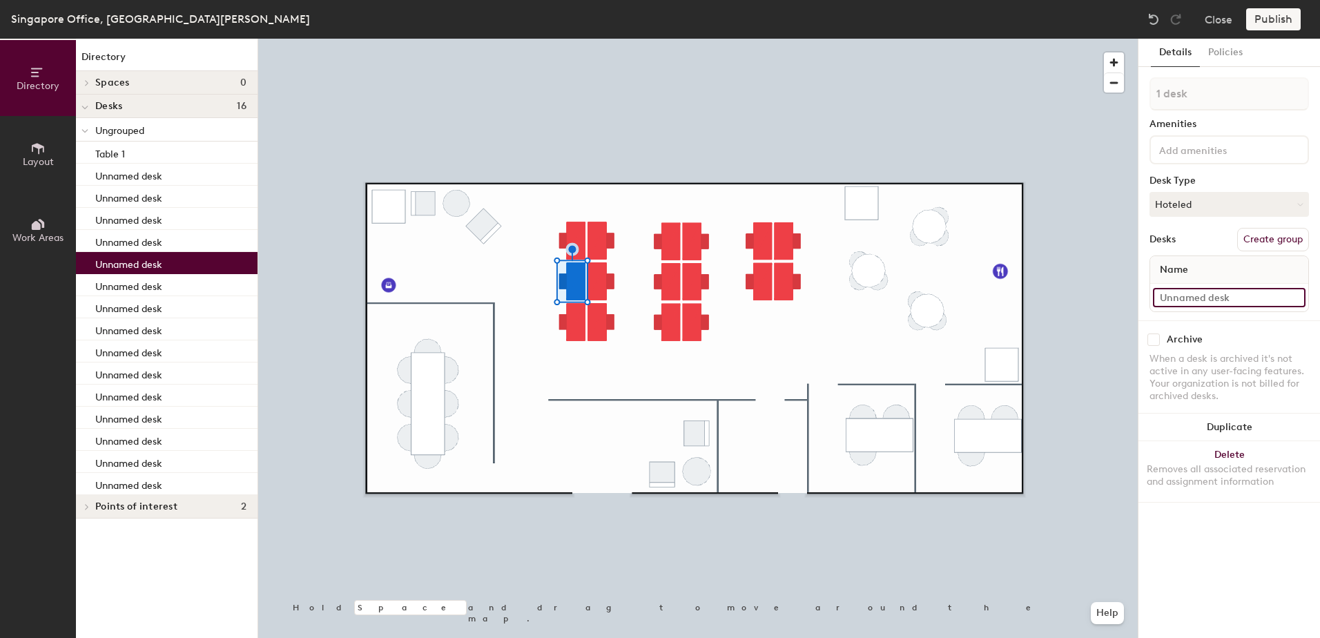
click at [1200, 288] on input at bounding box center [1229, 297] width 153 height 19
paste input "Table"
type input "Table 2"
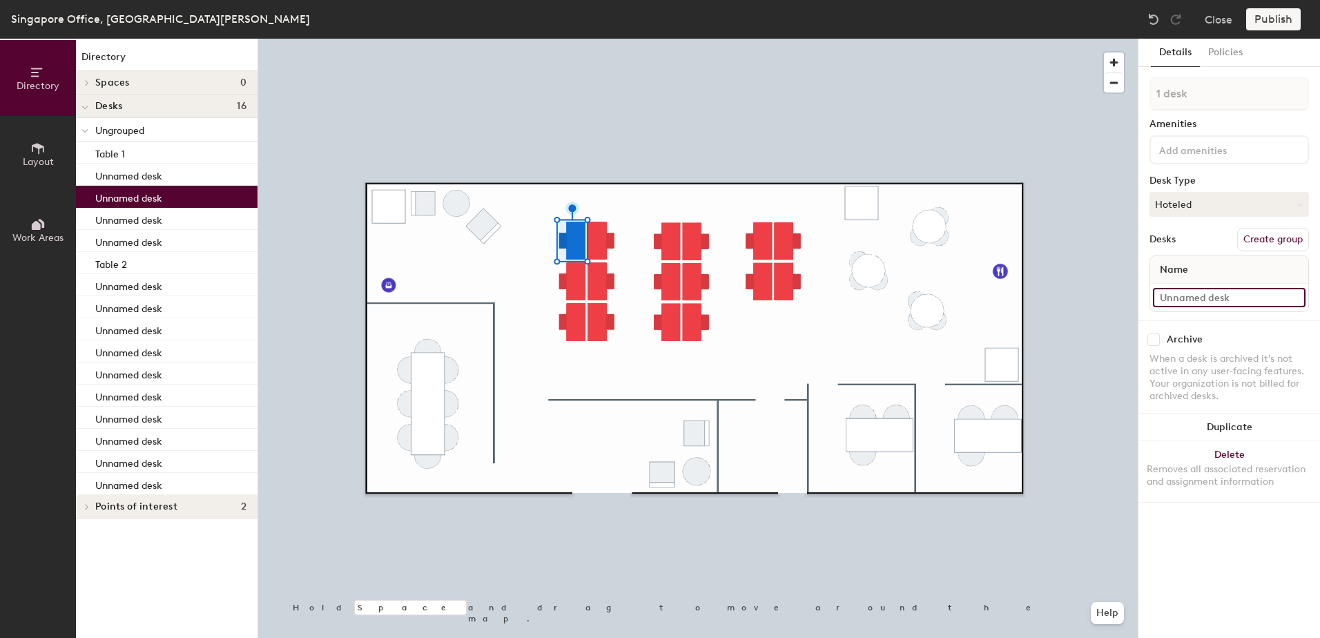
click at [1242, 292] on input at bounding box center [1229, 297] width 153 height 19
paste input "Table"
type input "Table 3"
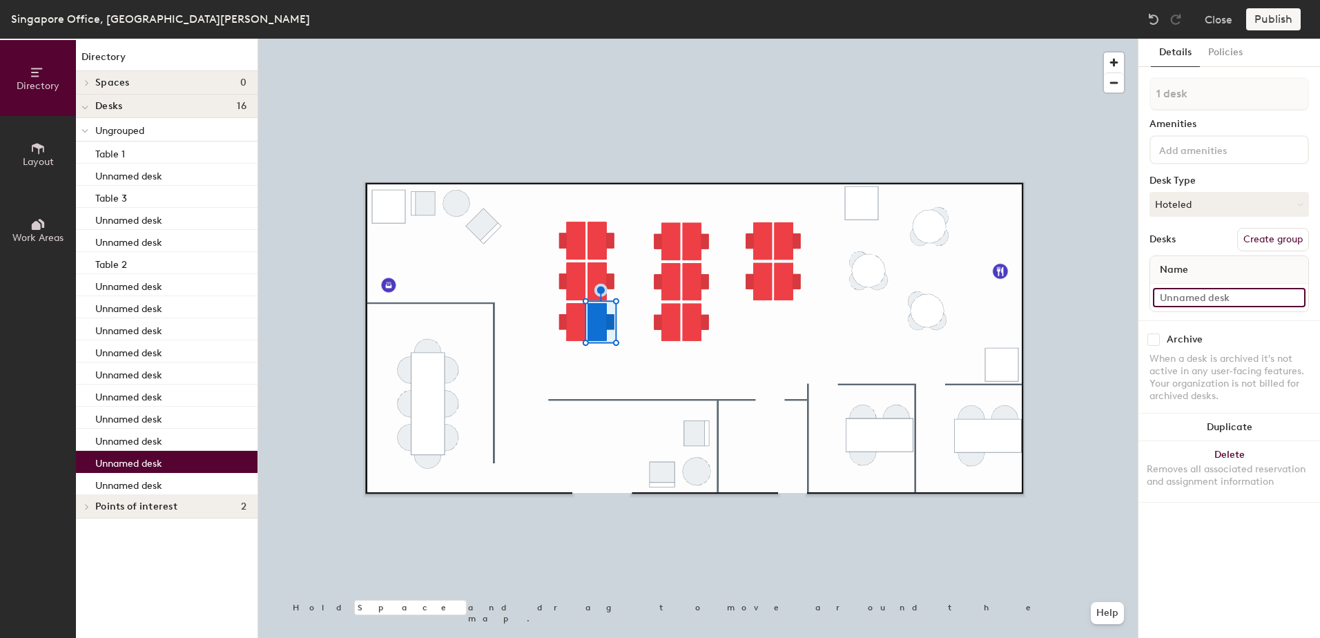
click at [1213, 300] on input at bounding box center [1229, 297] width 153 height 19
paste input "Table"
type input "Table 4"
click at [1182, 296] on input at bounding box center [1229, 297] width 153 height 19
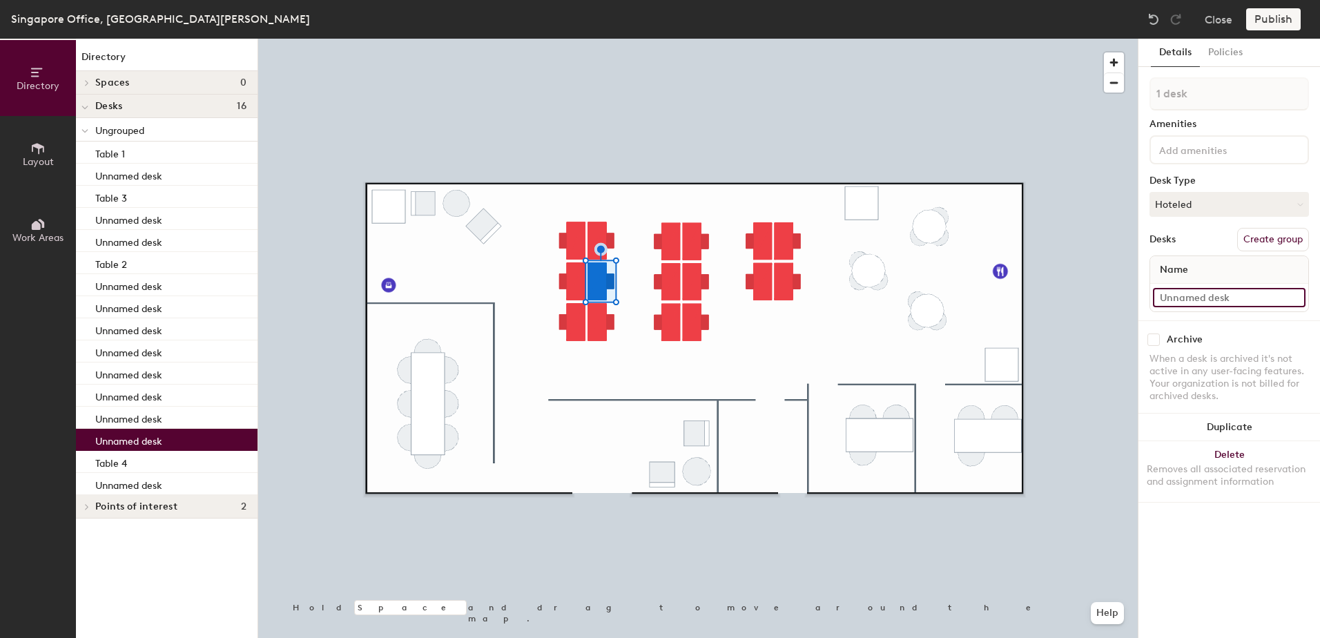
paste input "Table"
type input "Table 5"
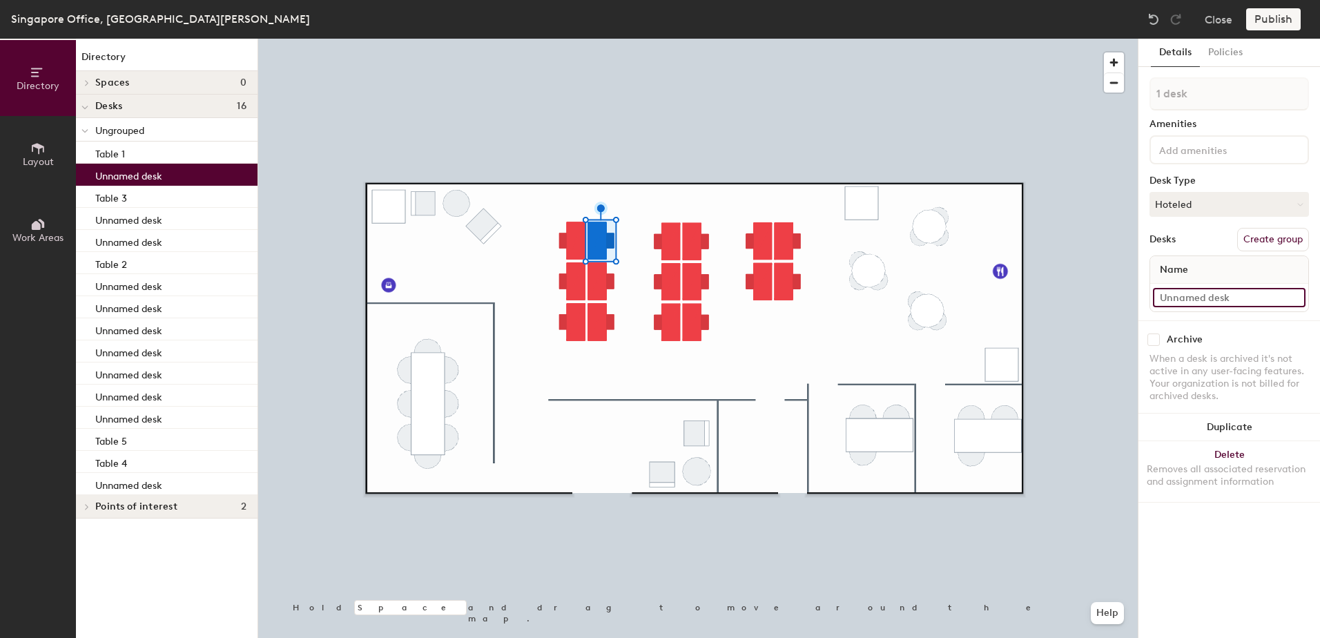
click at [1174, 293] on input at bounding box center [1229, 297] width 153 height 19
paste input "Table"
type input "Table 6"
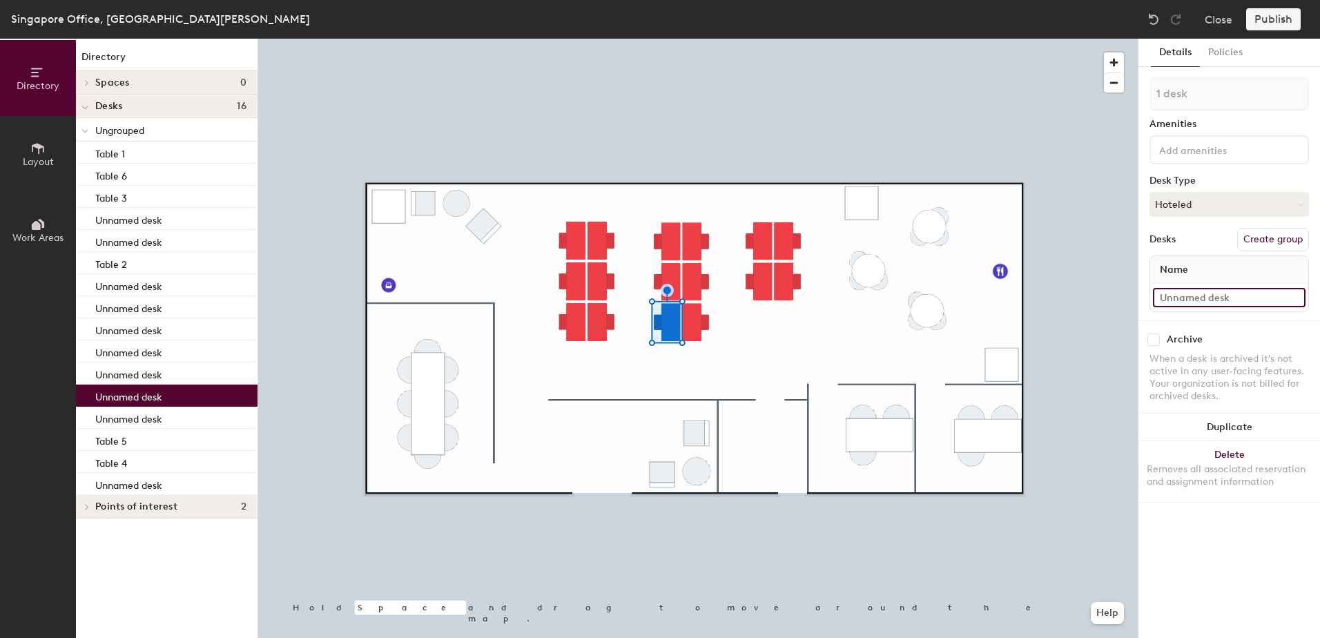
click at [1189, 304] on input at bounding box center [1229, 297] width 153 height 19
paste input "Table"
type input "Table 7"
click at [667, 39] on div at bounding box center [697, 39] width 879 height 0
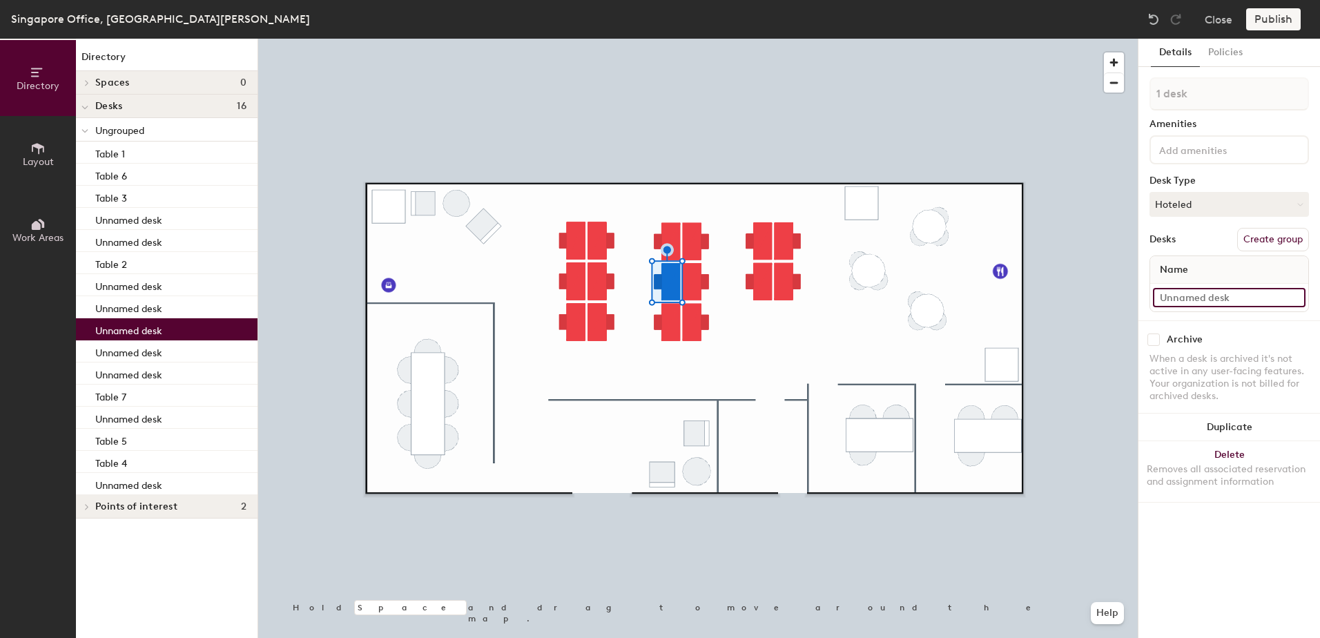
click at [1224, 291] on input at bounding box center [1229, 297] width 153 height 19
paste input "Table"
type input "Table 8"
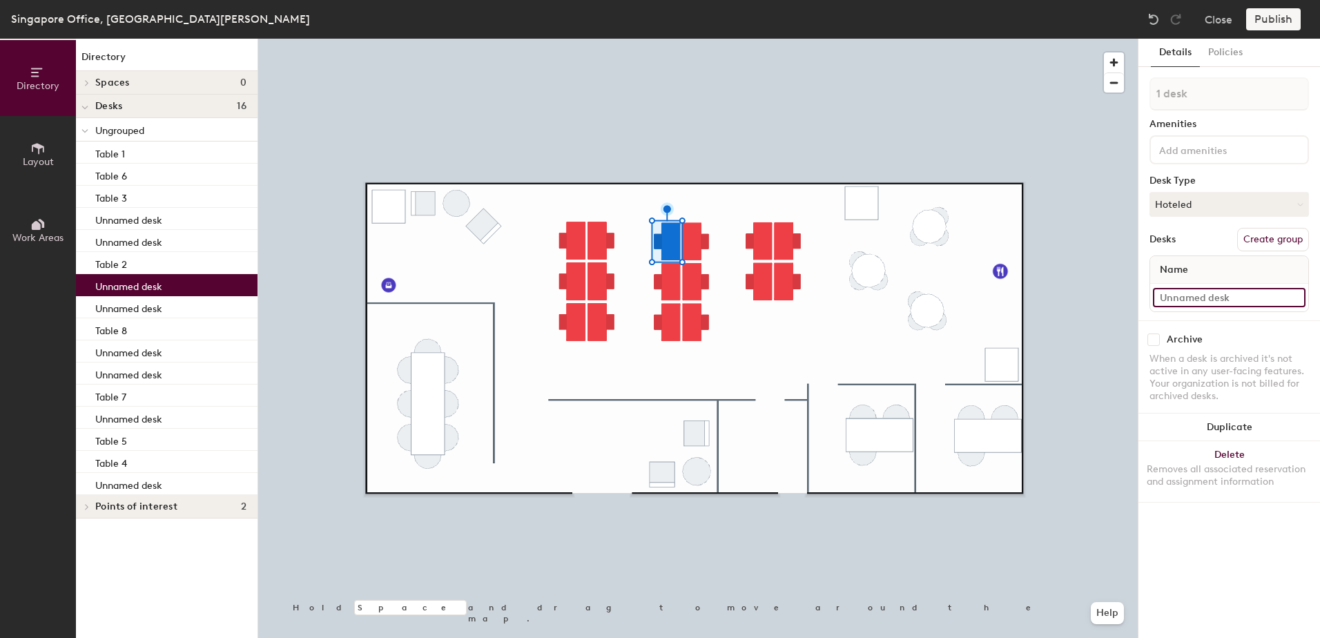
click at [1186, 294] on input at bounding box center [1229, 297] width 153 height 19
paste input "Table"
type input "Table 9"
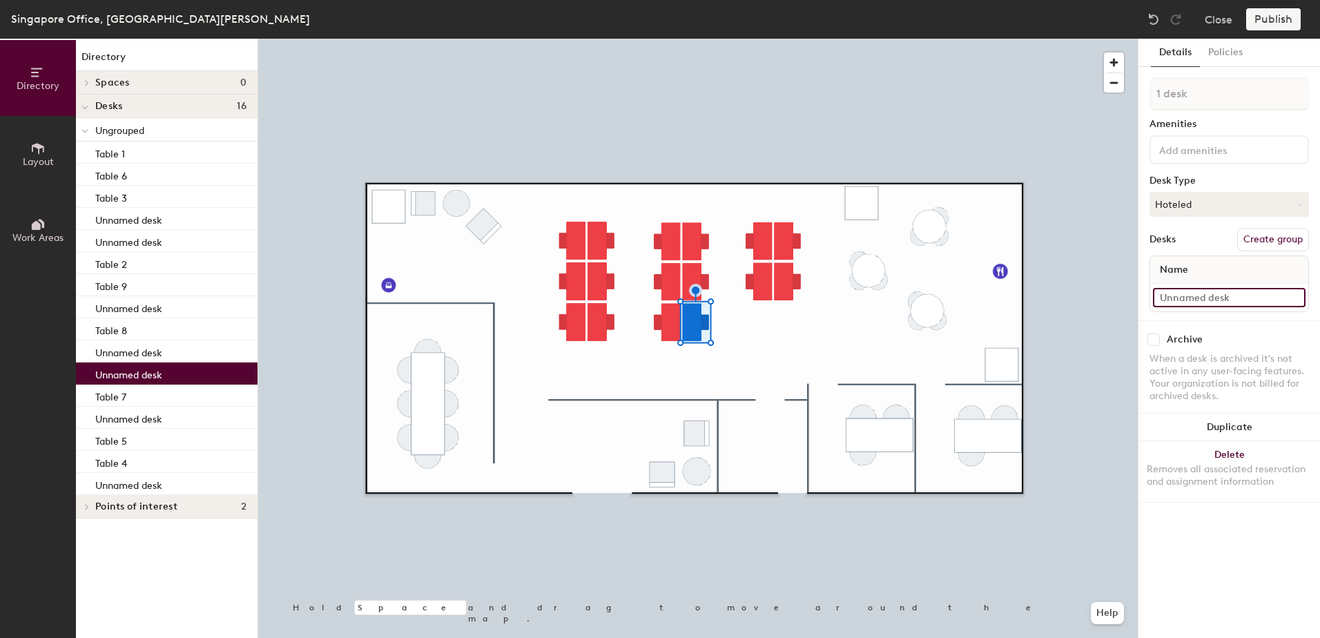
click at [1224, 298] on input at bounding box center [1229, 297] width 153 height 19
paste input "Table"
type input "Table 10"
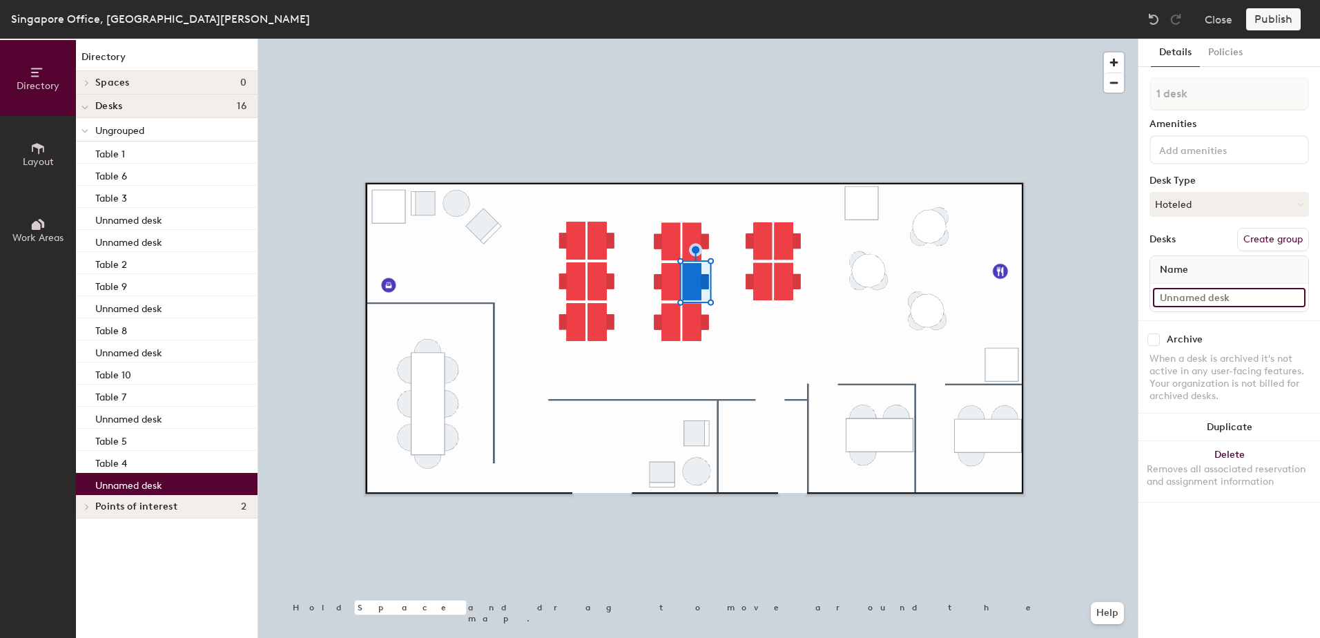
click at [1235, 291] on input at bounding box center [1229, 297] width 153 height 19
paste input "Table"
type input "Table 11"
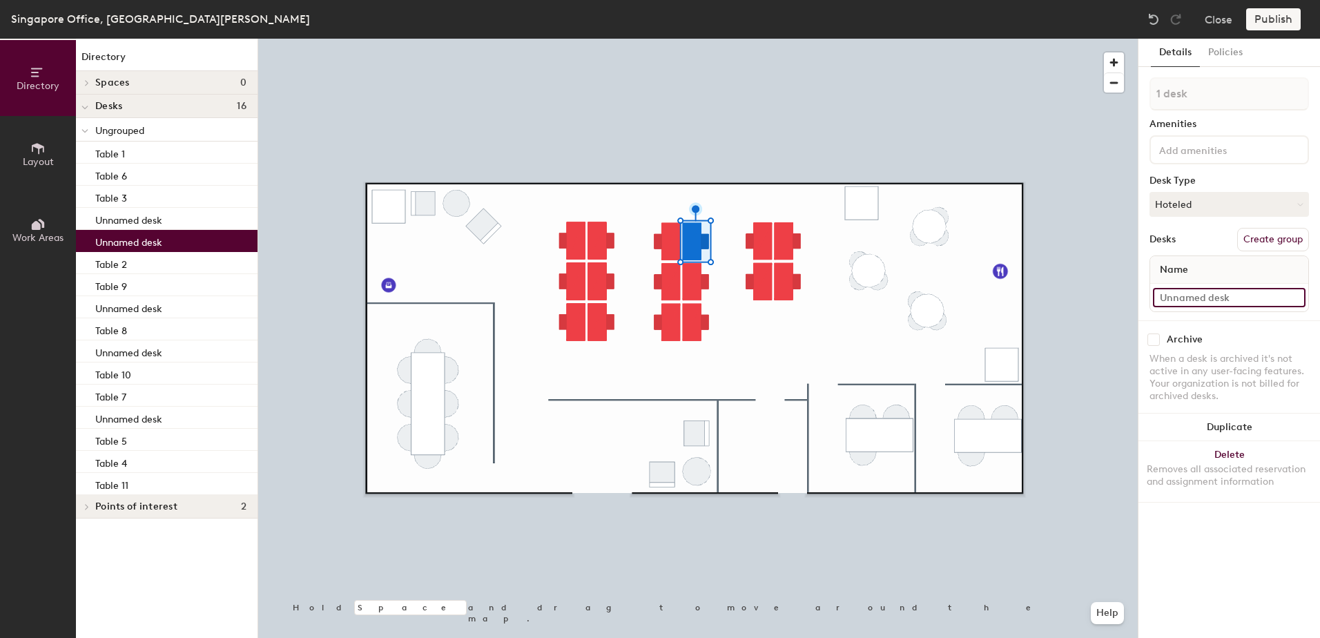
click at [1214, 297] on input at bounding box center [1229, 297] width 153 height 19
paste input "Table"
type input "Table 12"
click at [754, 39] on div at bounding box center [697, 39] width 879 height 0
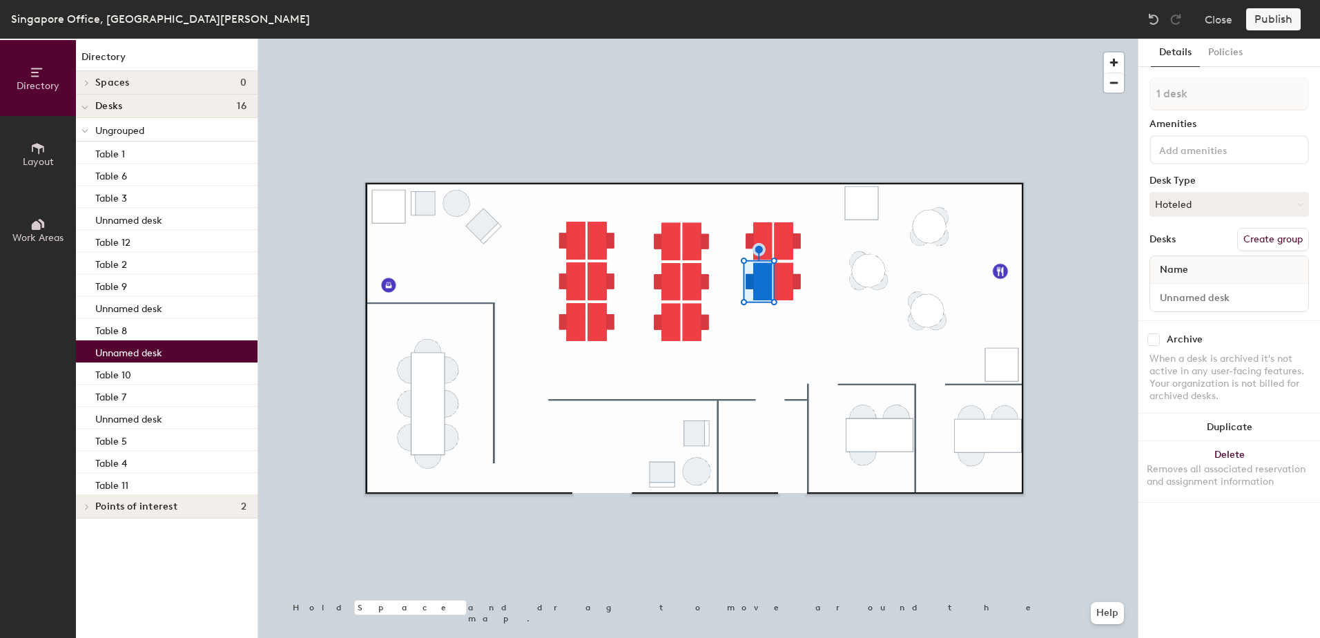
click at [1199, 286] on div at bounding box center [1229, 298] width 158 height 28
click at [1200, 293] on input at bounding box center [1229, 297] width 153 height 19
paste input "Table"
type input "Table 13"
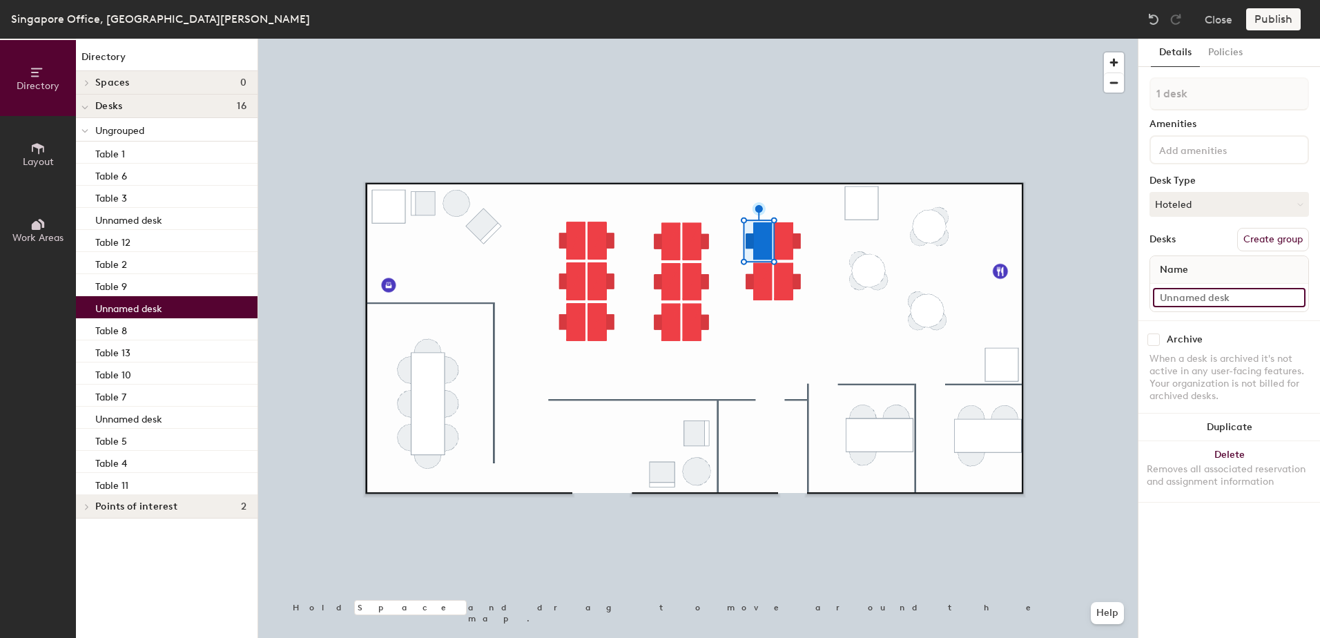
click at [1203, 300] on input at bounding box center [1229, 297] width 153 height 19
paste input "Table"
type input "Table 14"
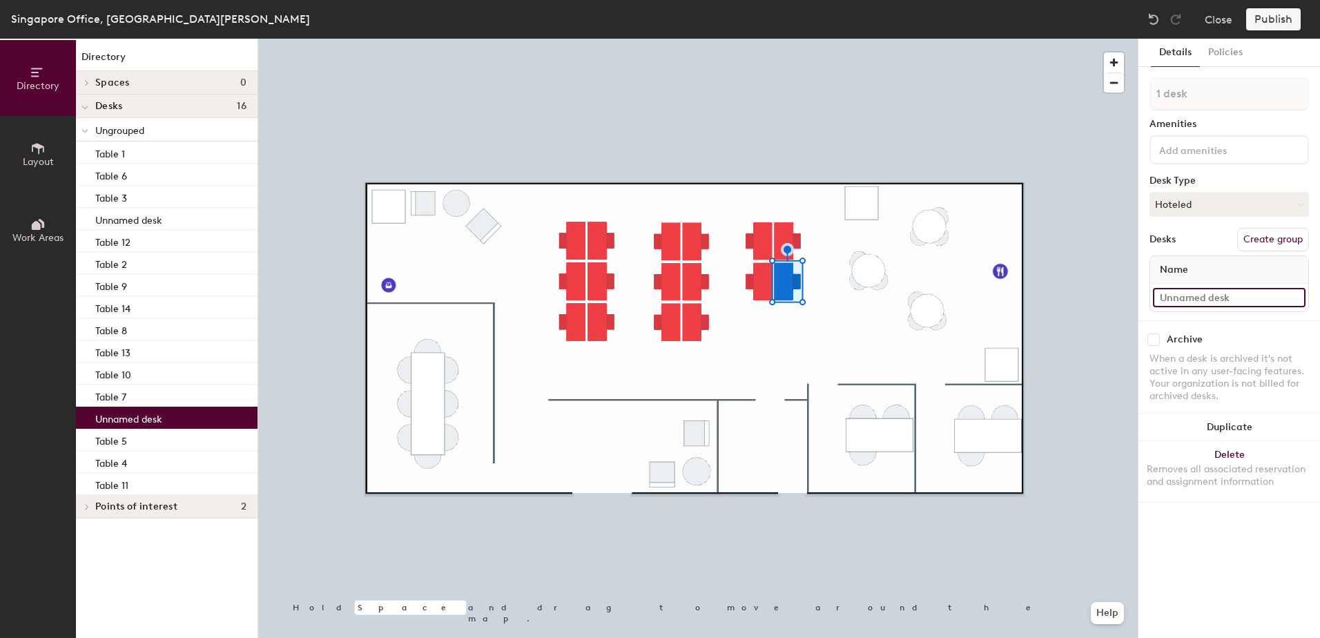
click at [1255, 300] on input at bounding box center [1229, 297] width 153 height 19
paste input "Table"
type input "Table 15"
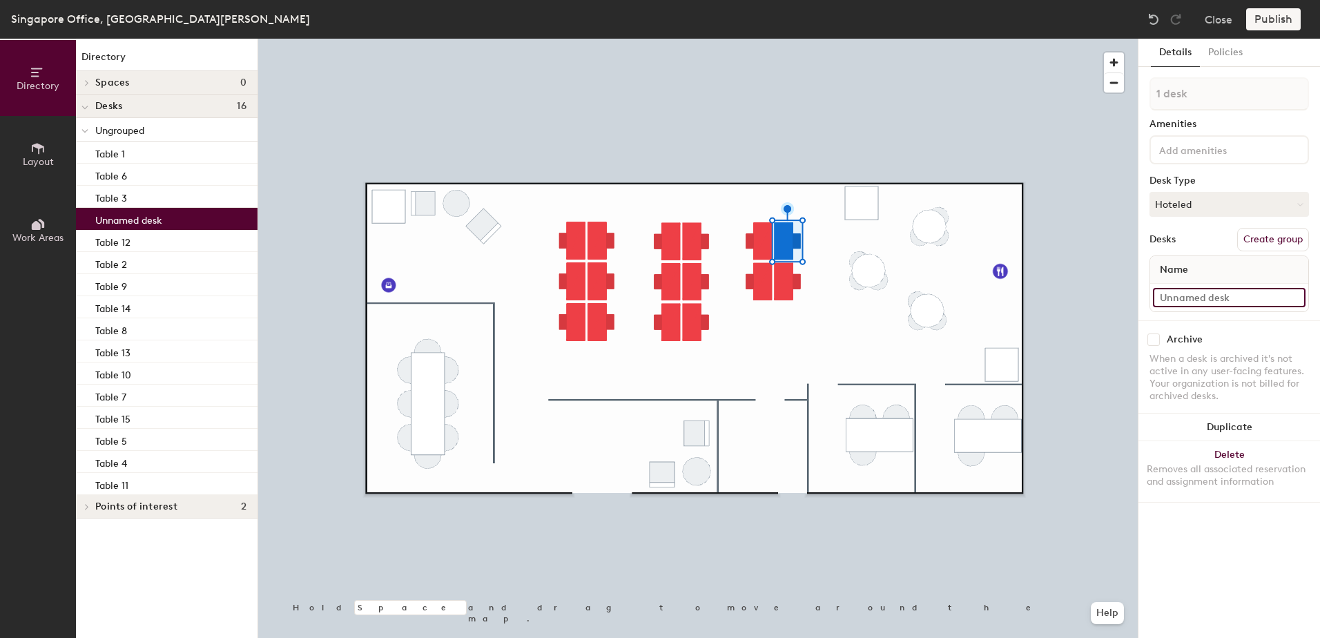
click at [1186, 299] on input at bounding box center [1229, 297] width 153 height 19
paste input "Table"
type input "Table 16"
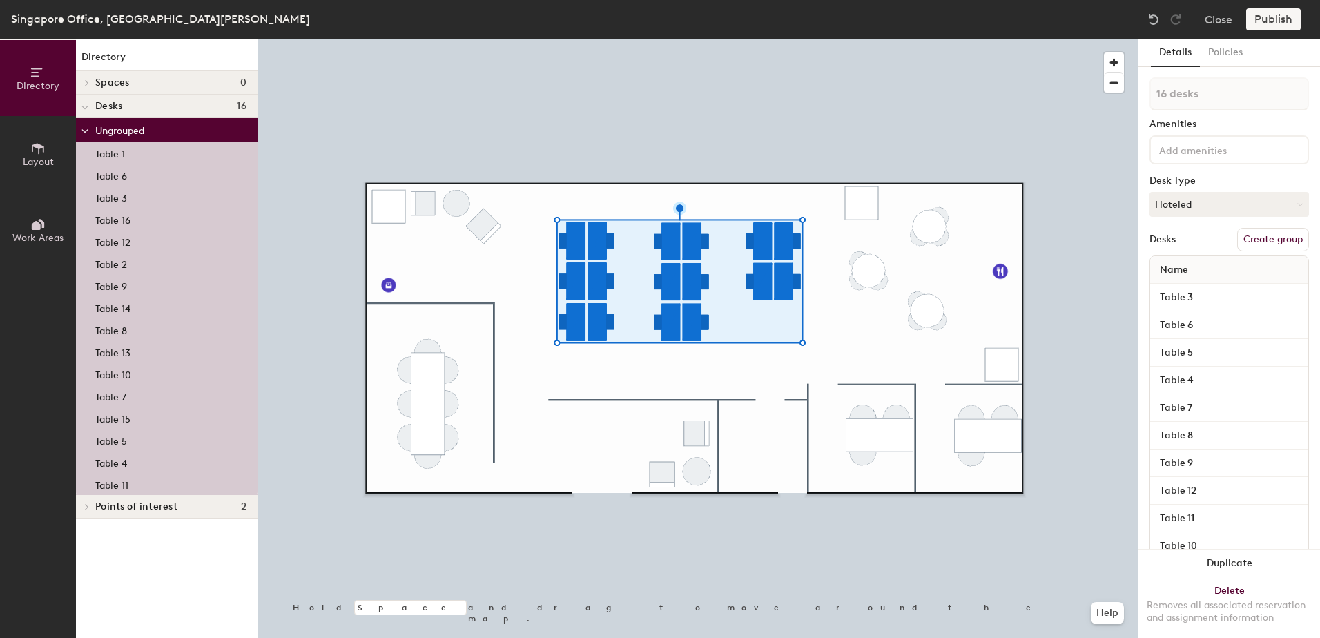
click at [1273, 242] on button "Create group" at bounding box center [1273, 239] width 72 height 23
click at [1104, 105] on div "Directory Layout Work Areas Directory Spaces 0 Desks 16 Pod 1 Table 1 Table 2 T…" at bounding box center [660, 338] width 1320 height 599
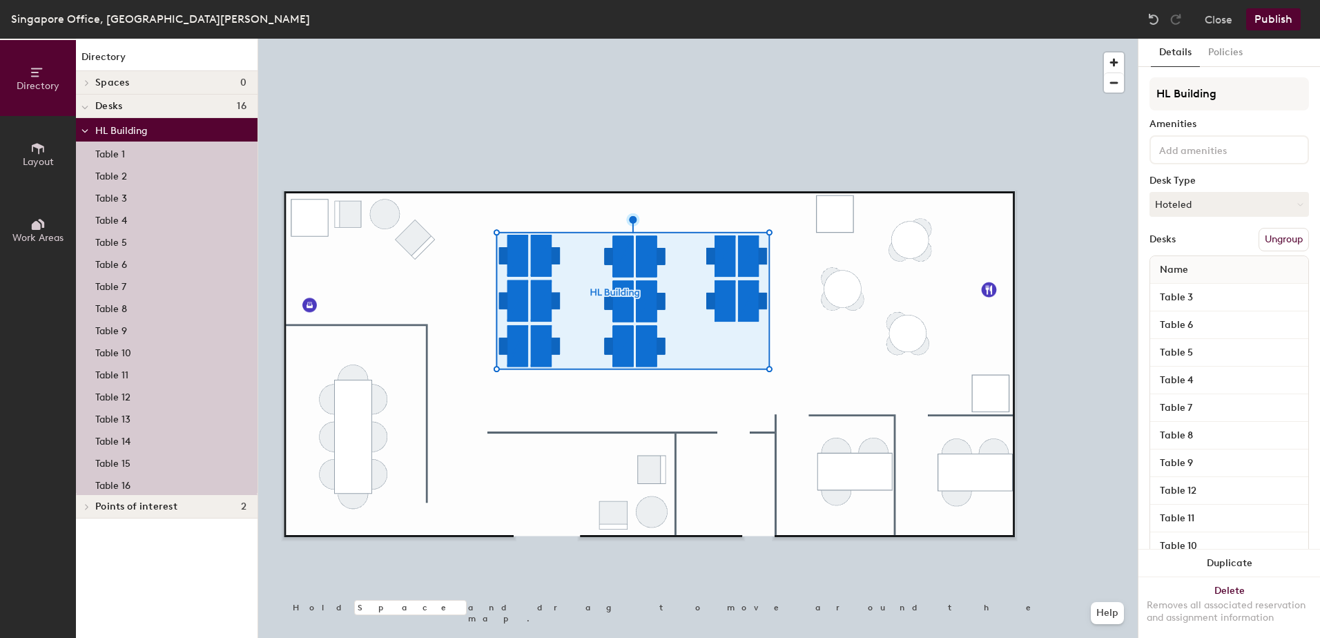
type input "HL Building"
click at [1099, 97] on div "Directory Layout Work Areas Directory Spaces 0 Desks 16 HL Building Table 1 Tab…" at bounding box center [660, 338] width 1320 height 599
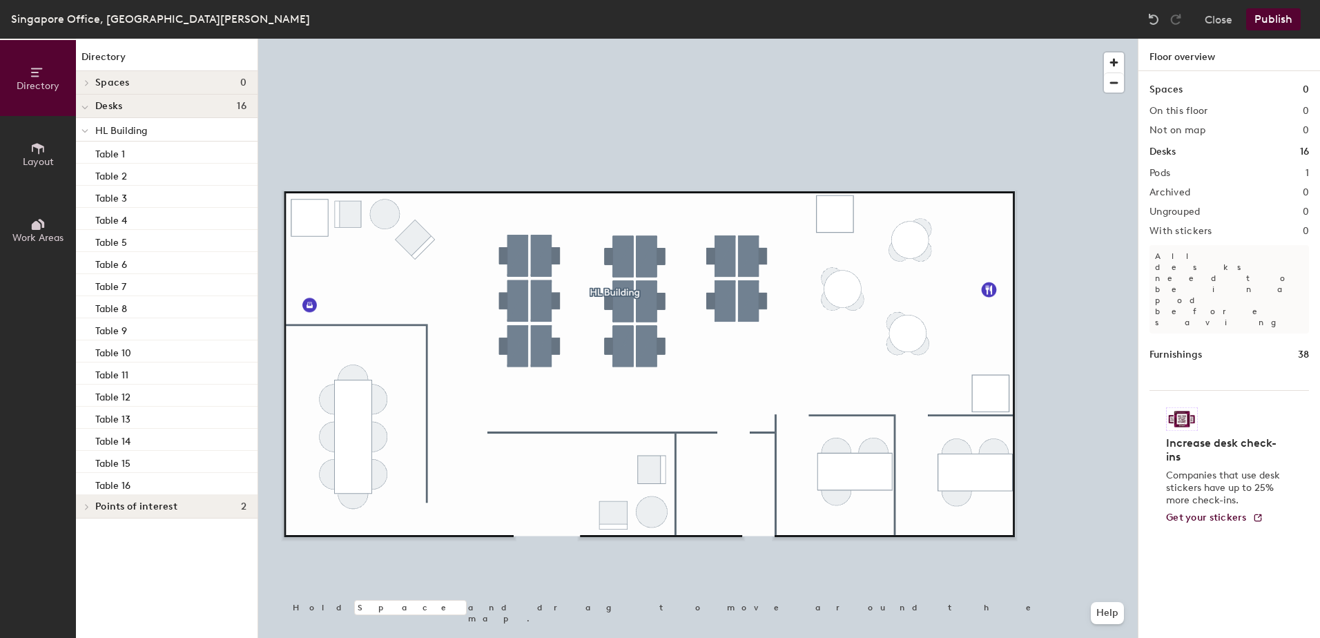
click at [1273, 17] on button "Publish" at bounding box center [1273, 19] width 55 height 22
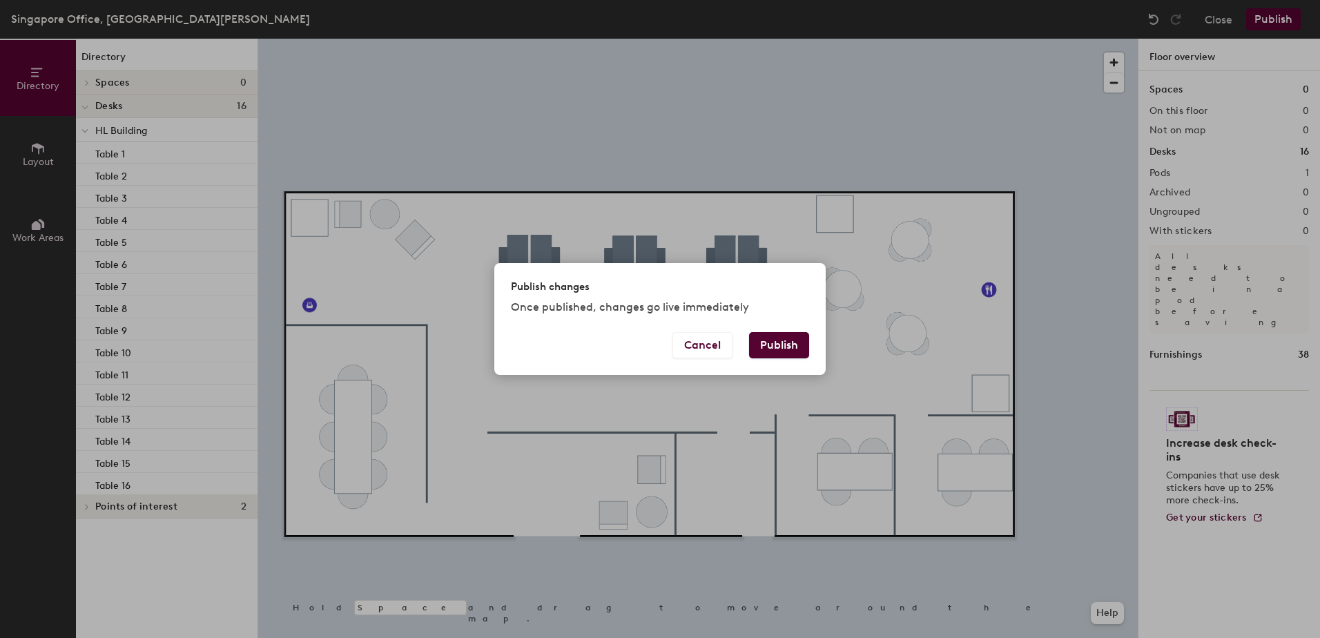
click at [769, 340] on button "Publish" at bounding box center [779, 345] width 60 height 26
